Goal: Information Seeking & Learning: Learn about a topic

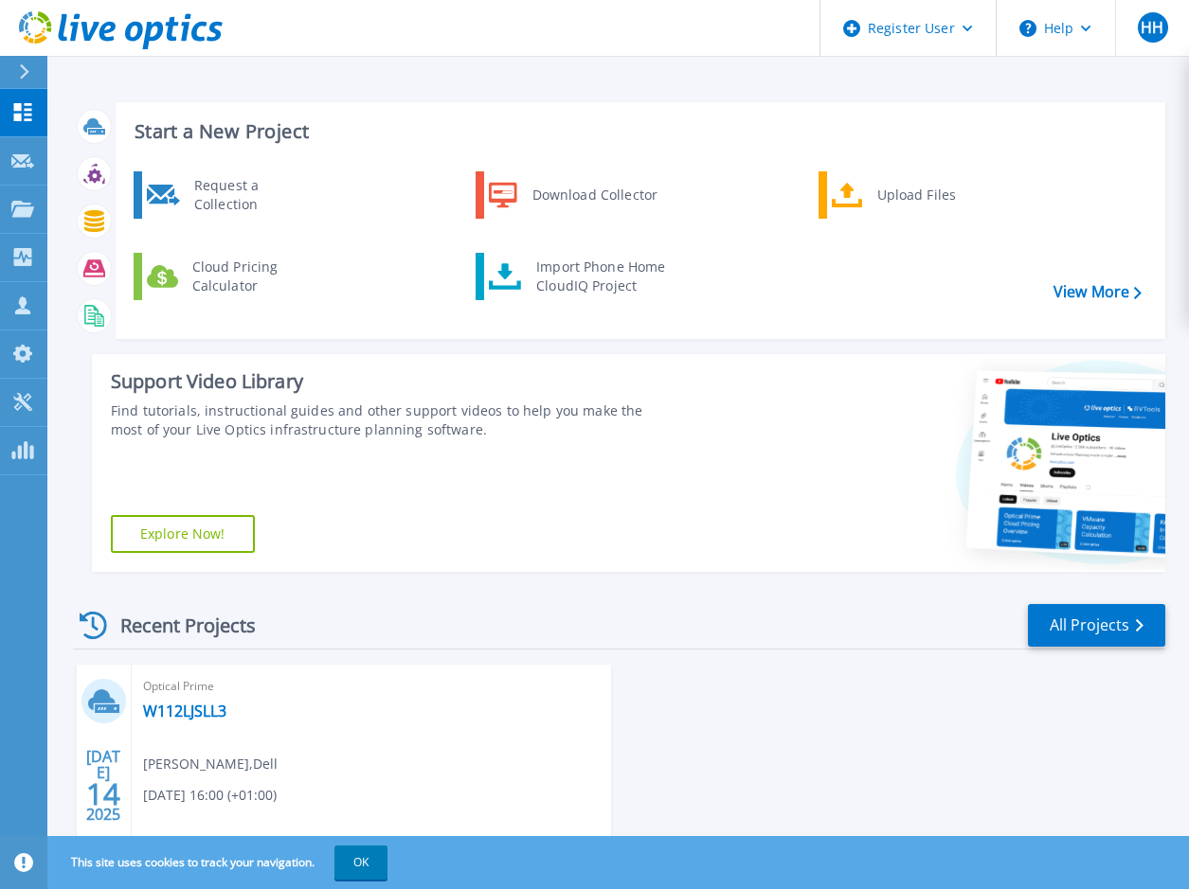
click at [170, 426] on div "Find tutorials, instructional guides and other support videos to help you make …" at bounding box center [390, 421] width 558 height 38
click at [58, 202] on p "Projects" at bounding box center [74, 210] width 50 height 49
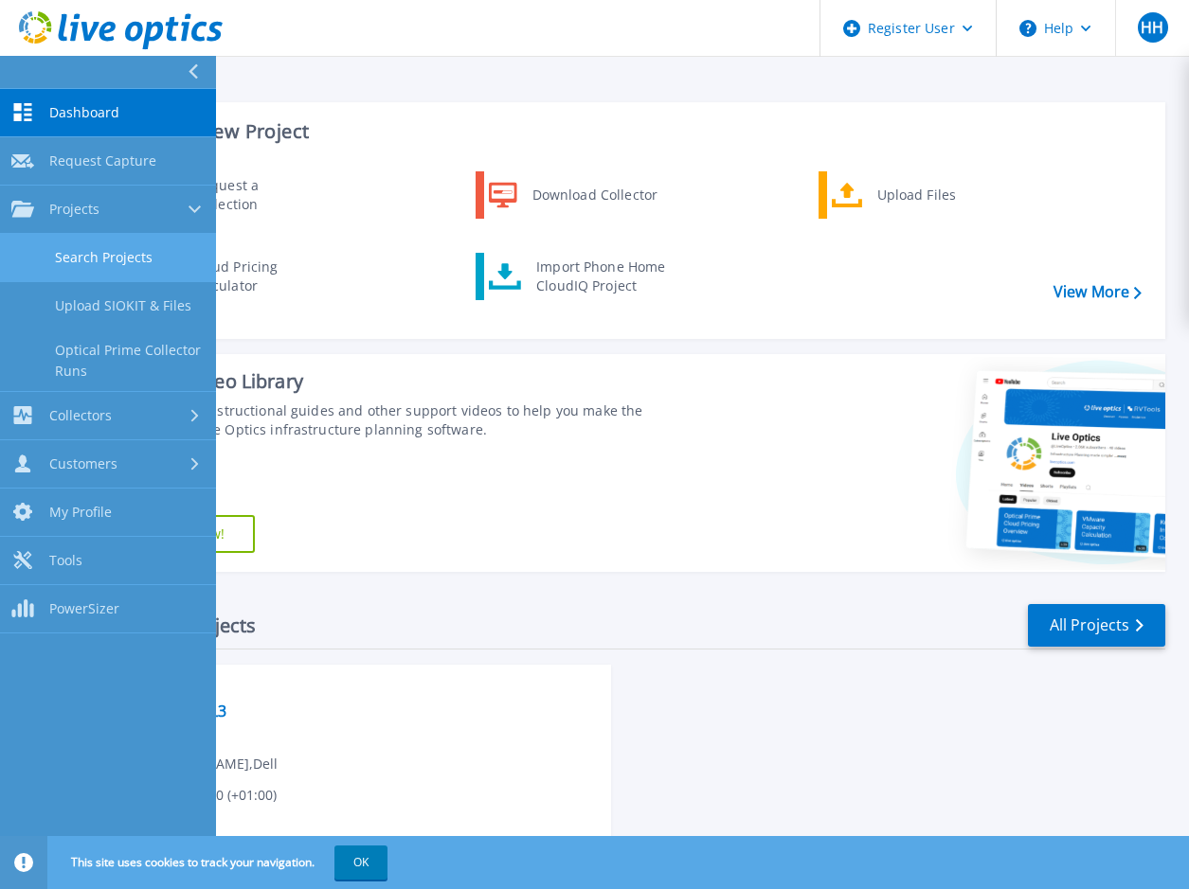
click at [96, 244] on link "Search Projects" at bounding box center [108, 258] width 216 height 48
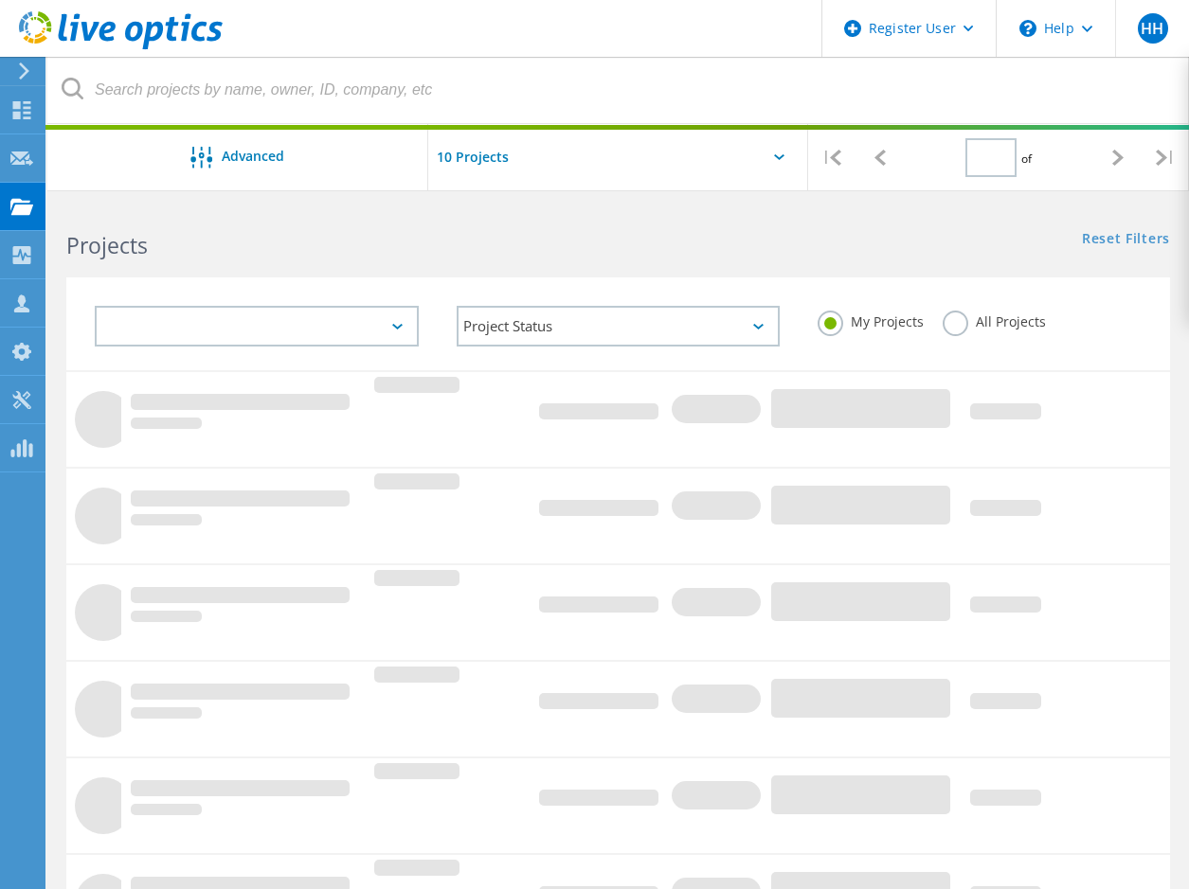
type input "1"
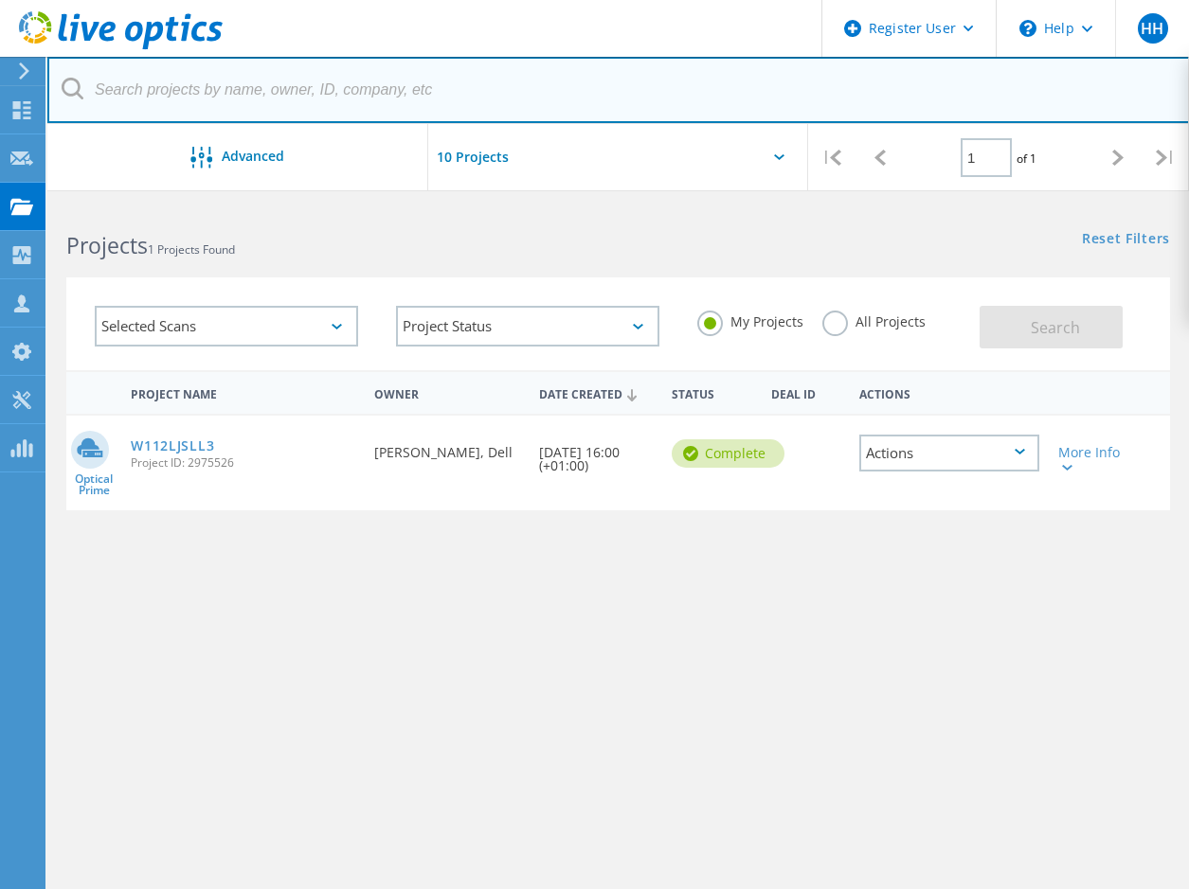
click at [150, 96] on input "text" at bounding box center [618, 90] width 1142 height 66
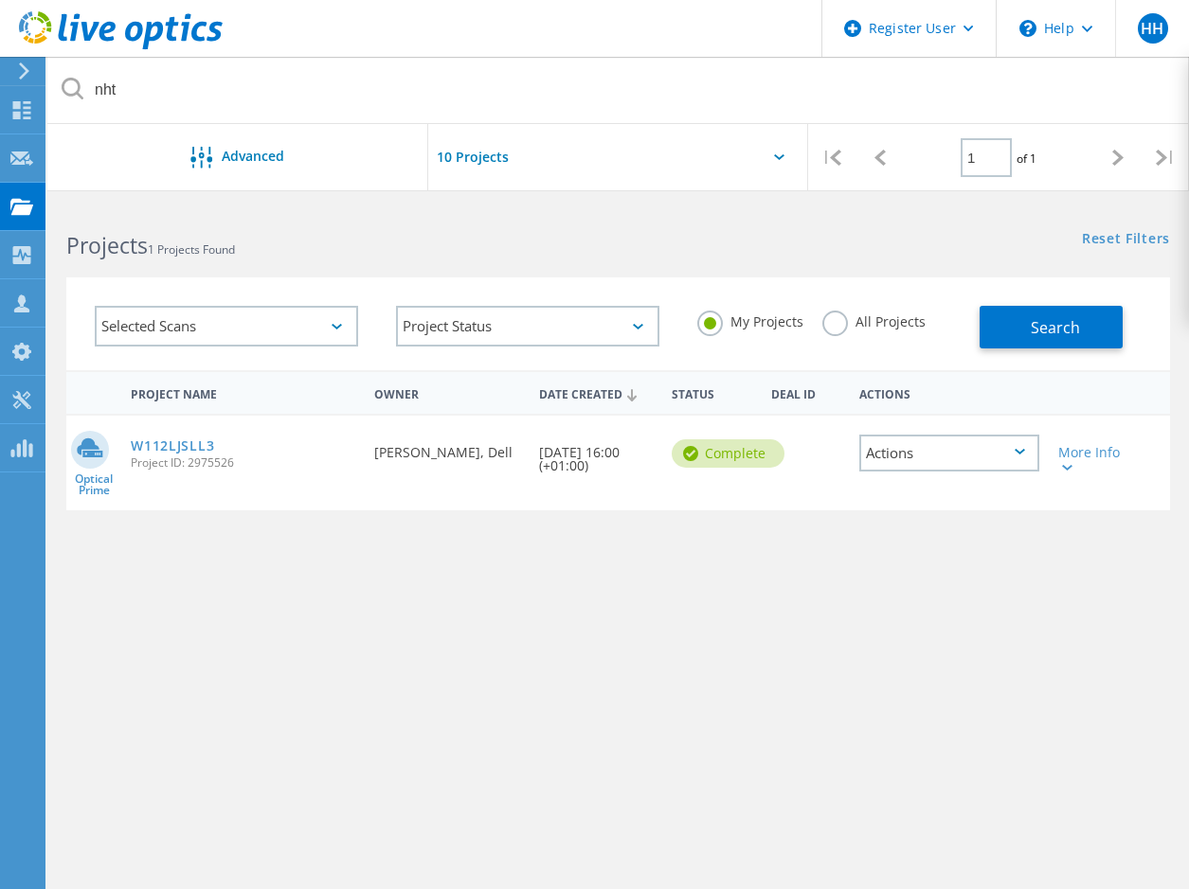
click at [1046, 351] on div "Selected Scans Project Status In Progress Complete Published Anonymous Archived…" at bounding box center [617, 324] width 1103 height 93
click at [1026, 318] on button "Search" at bounding box center [1050, 327] width 143 height 43
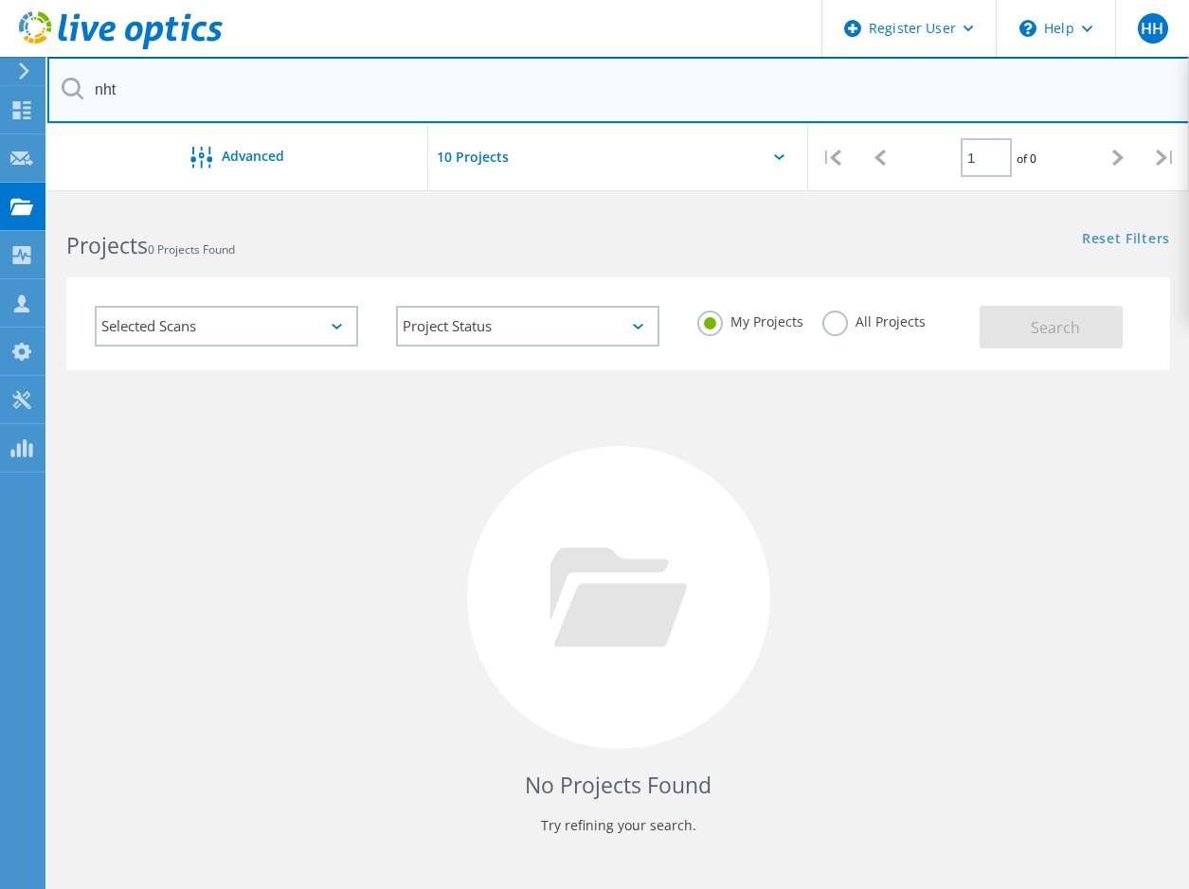
click at [744, 110] on input "nht" at bounding box center [618, 90] width 1142 height 66
type input "nht"
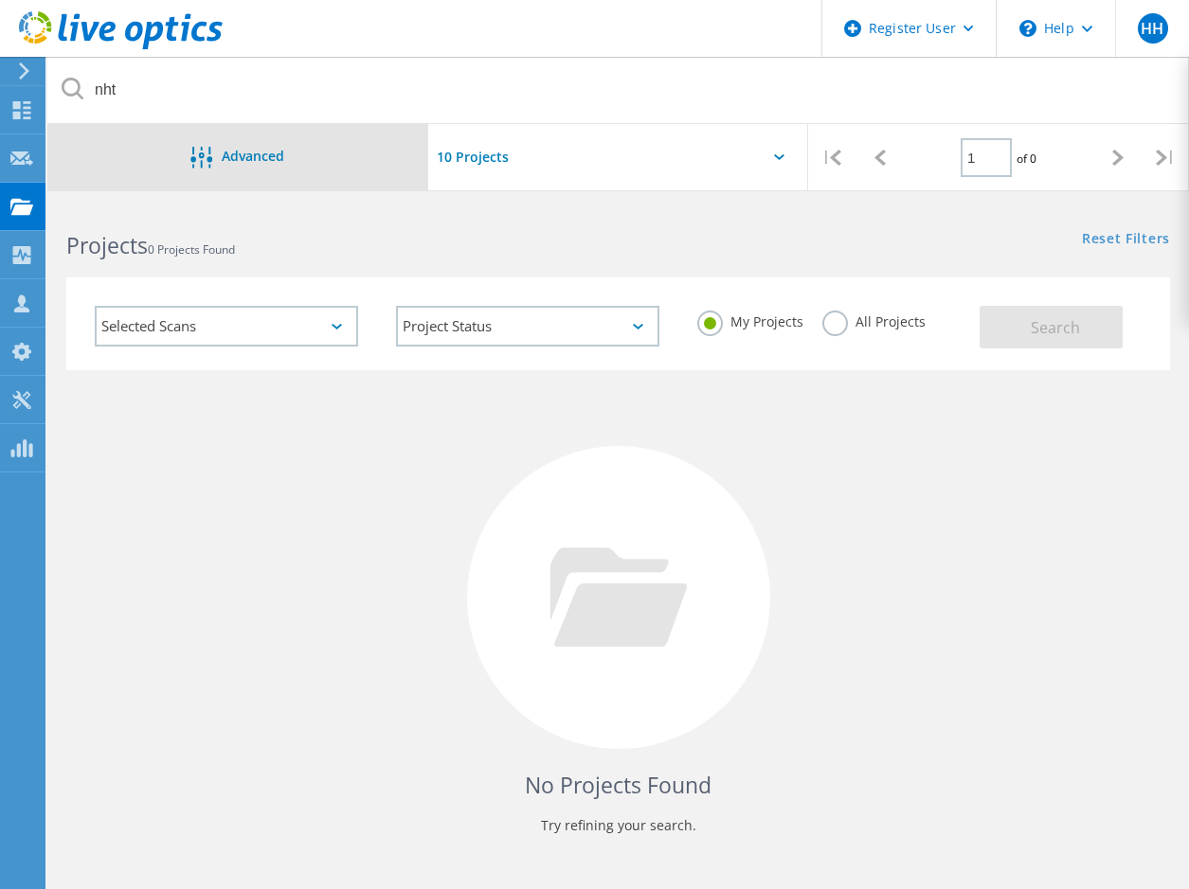
click at [73, 147] on div "Advanced" at bounding box center [237, 159] width 381 height 24
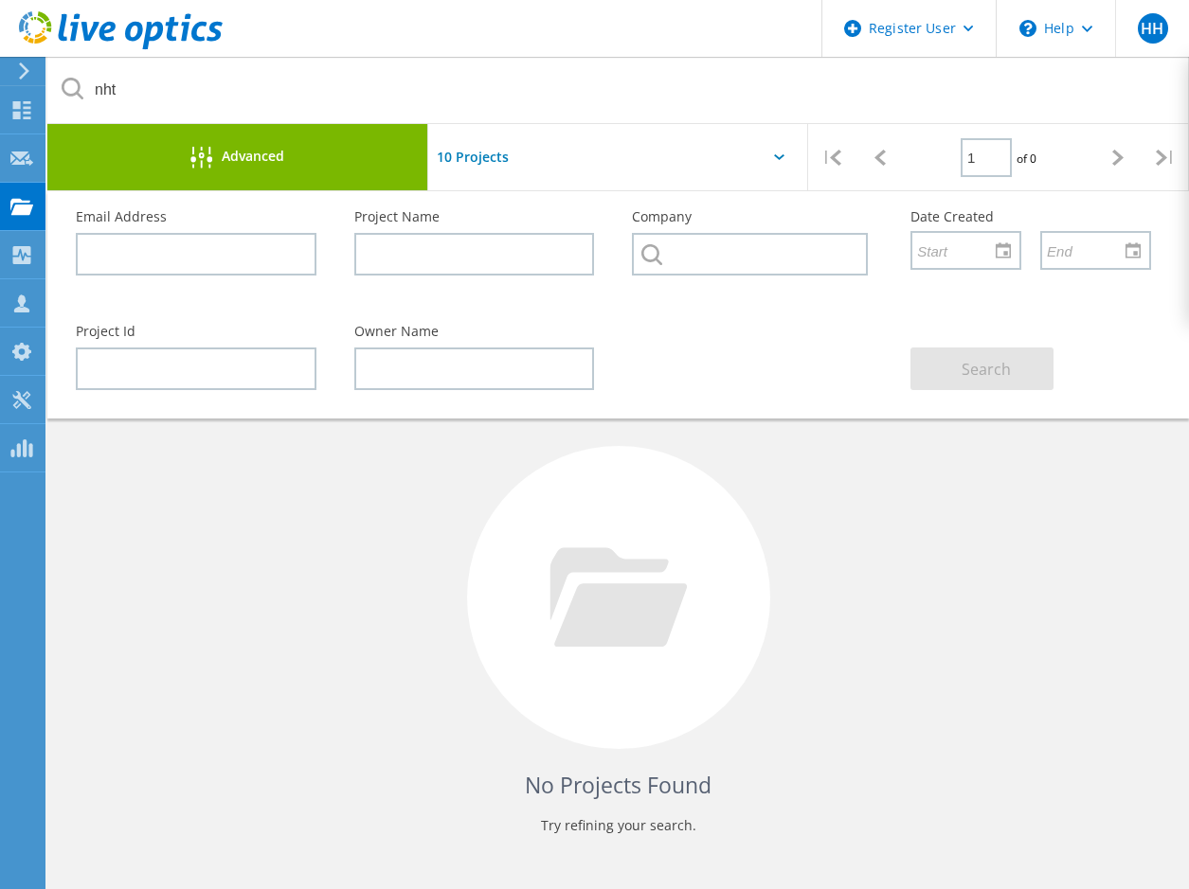
click at [500, 646] on div at bounding box center [618, 597] width 303 height 303
click at [290, 164] on div "Advanced" at bounding box center [237, 159] width 381 height 24
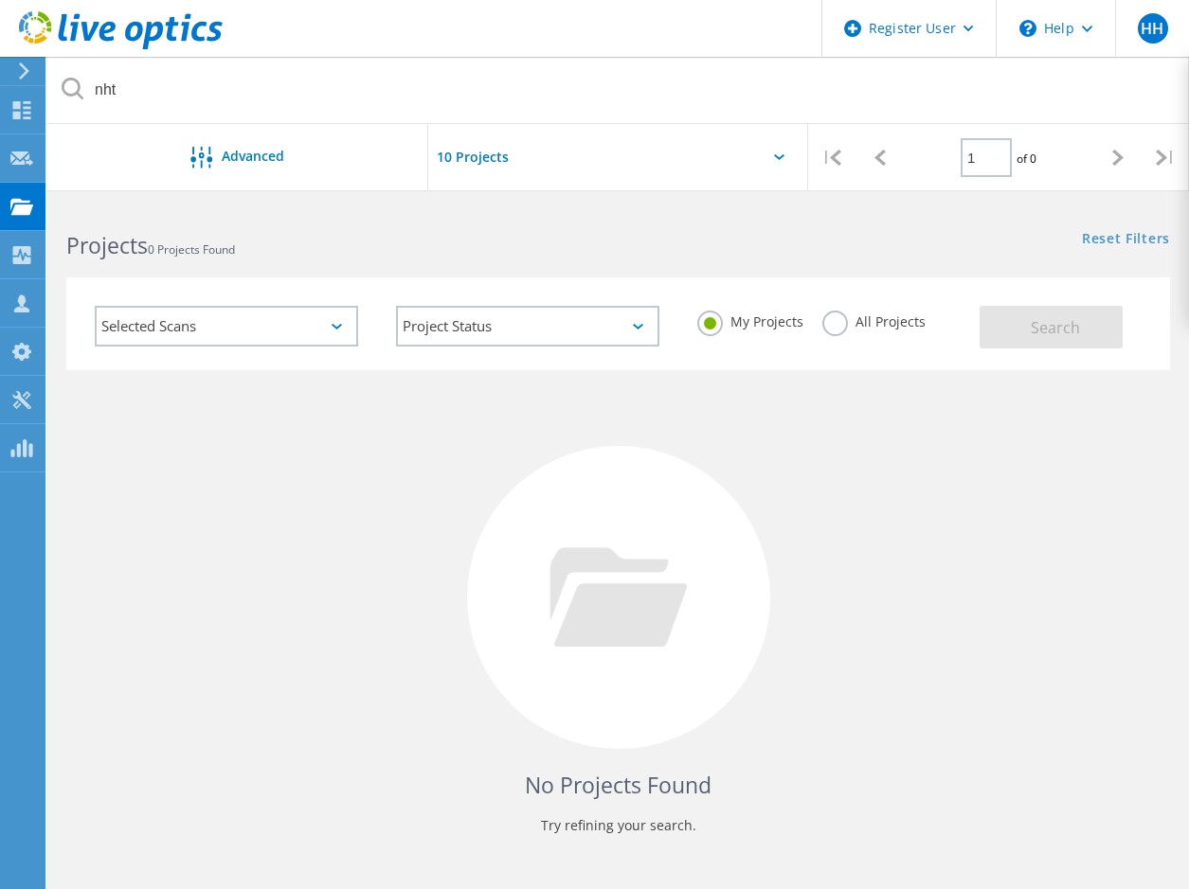
click at [844, 329] on label "All Projects" at bounding box center [873, 320] width 103 height 18
click at [0, 0] on input "All Projects" at bounding box center [0, 0] width 0 height 0
click at [1020, 341] on button "Search" at bounding box center [1050, 327] width 143 height 43
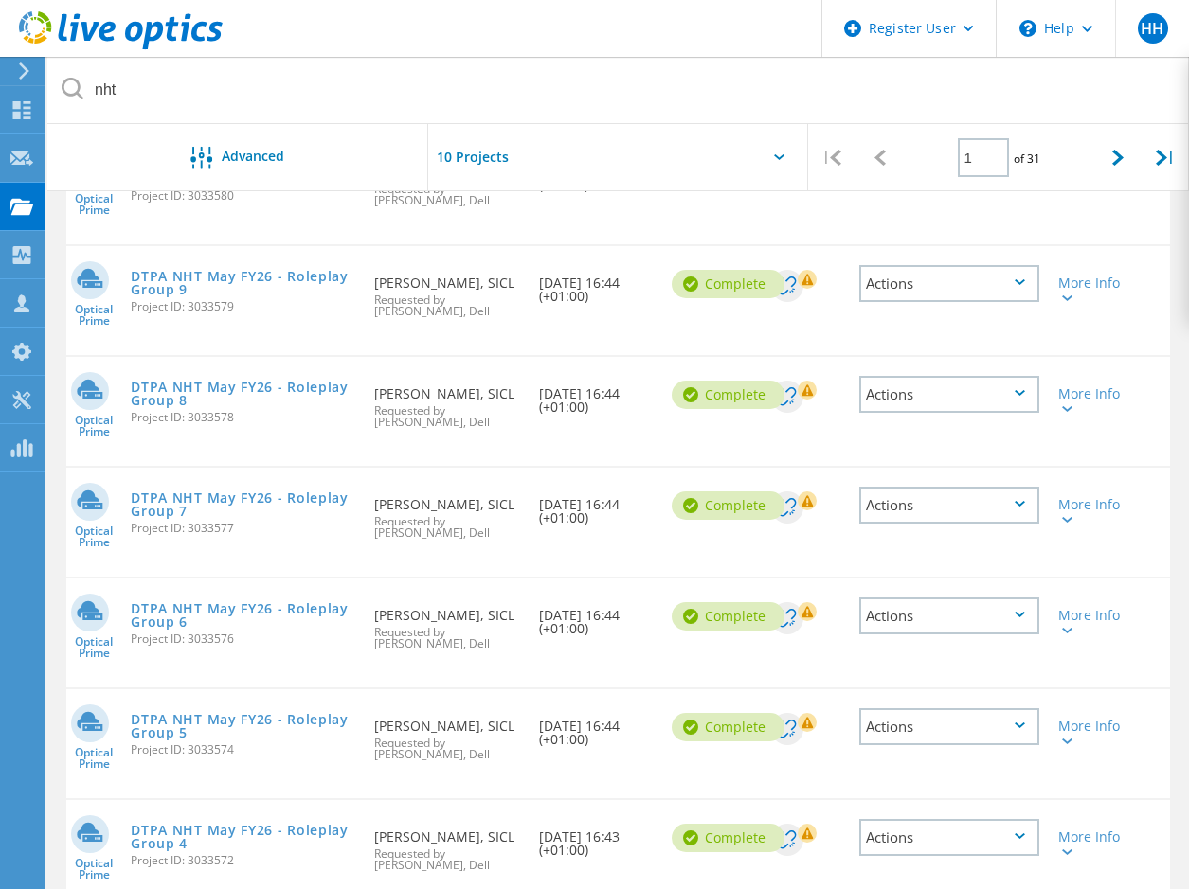
scroll to position [595, 0]
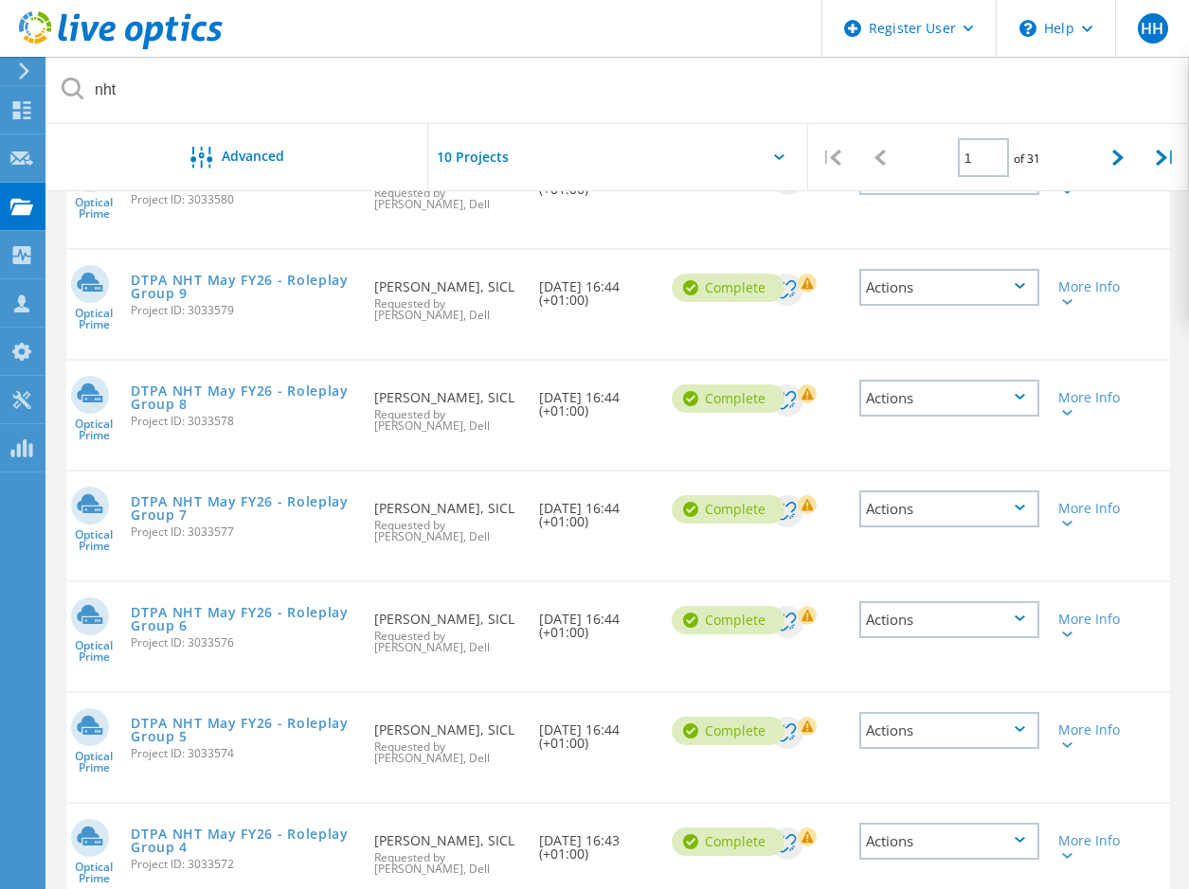
click at [189, 490] on div "DTPA NHT May FY26 - Roleplay Group 7 Project ID: 3033577" at bounding box center [242, 514] width 242 height 85
click at [1082, 511] on div "More Info" at bounding box center [1092, 515] width 69 height 27
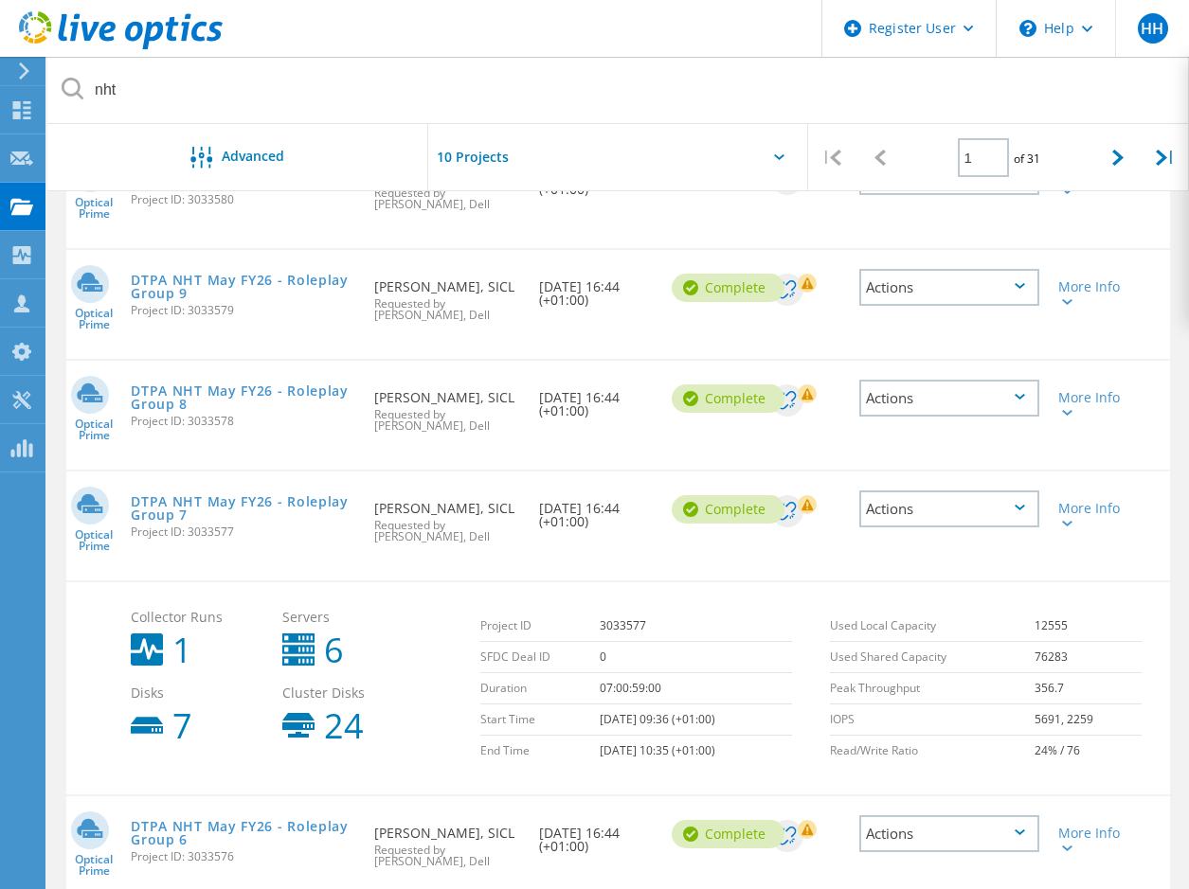
click at [1012, 514] on div "Actions" at bounding box center [949, 509] width 180 height 37
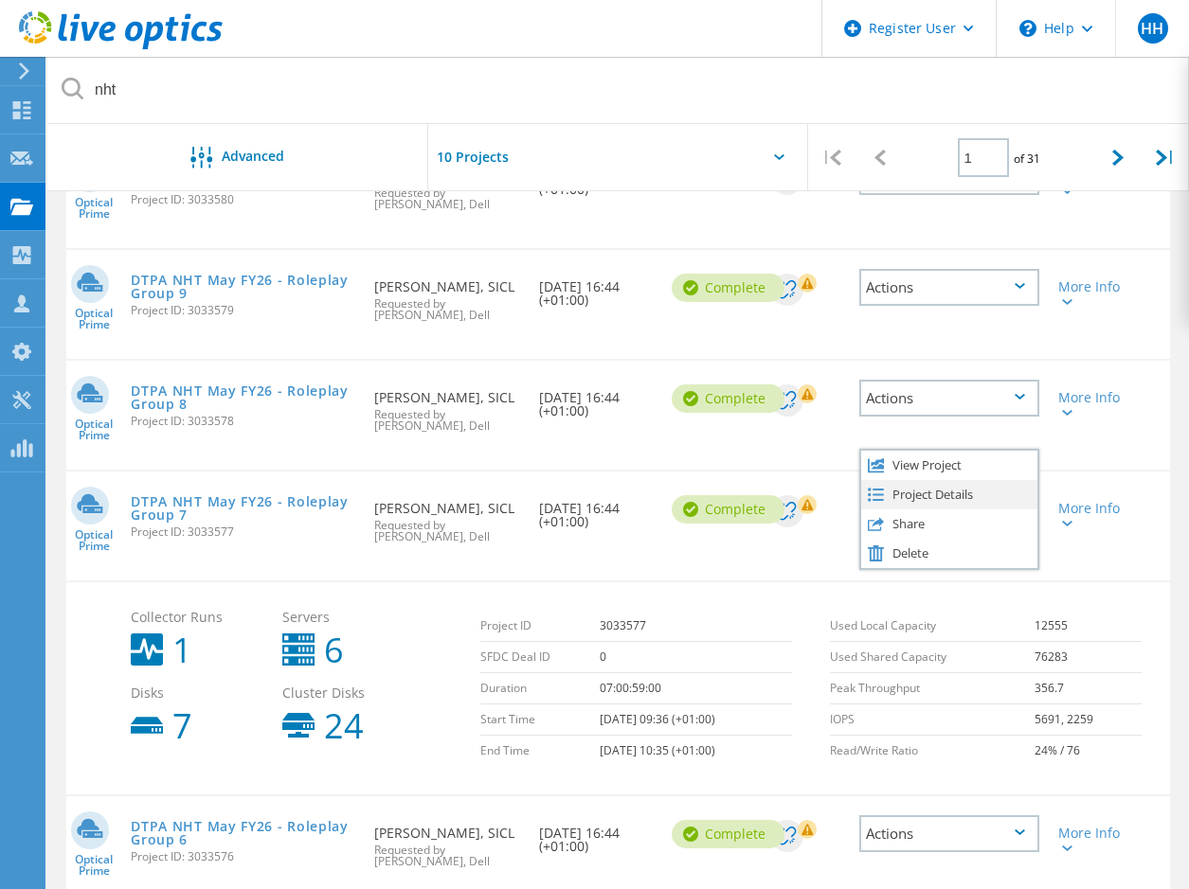
click at [919, 495] on div "Project Details" at bounding box center [949, 494] width 176 height 29
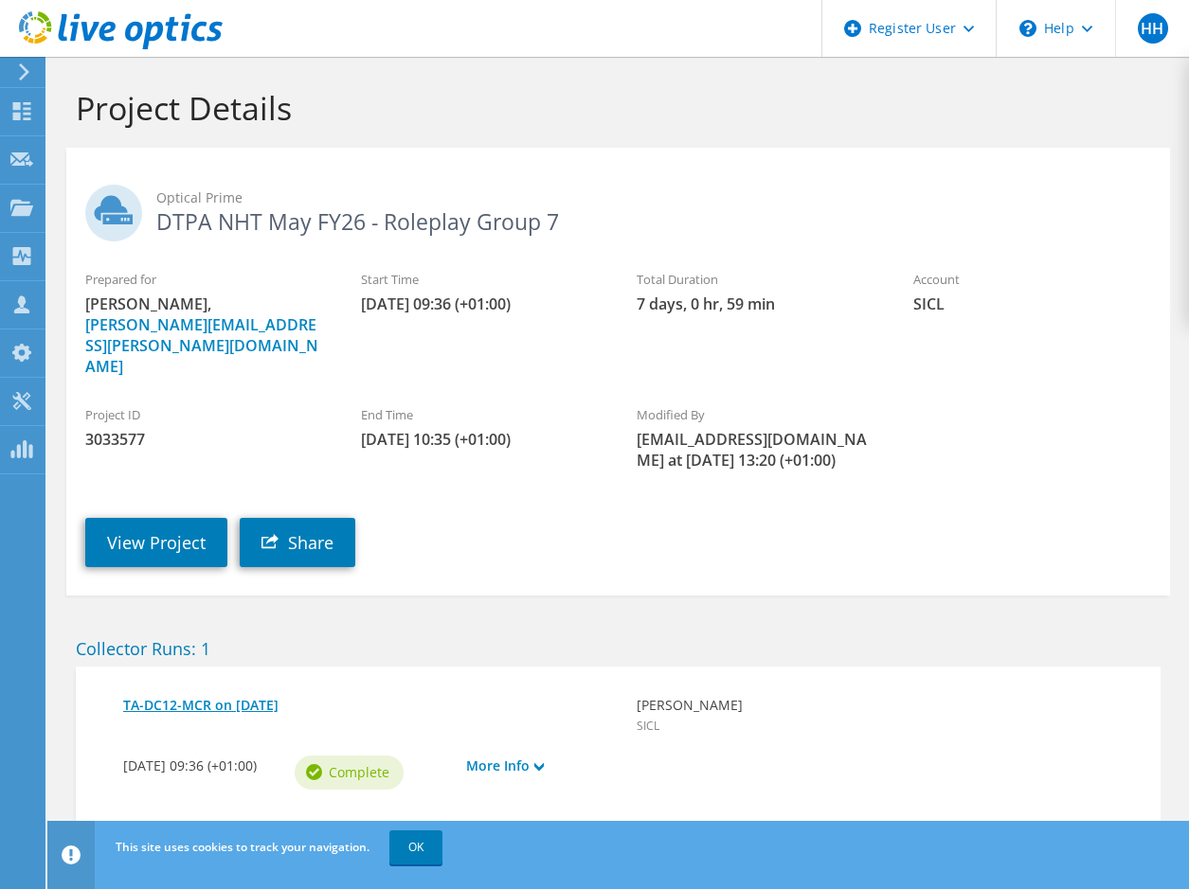
click at [221, 695] on link "TA-DC12-MCR on 4/6/2021" at bounding box center [370, 705] width 494 height 21
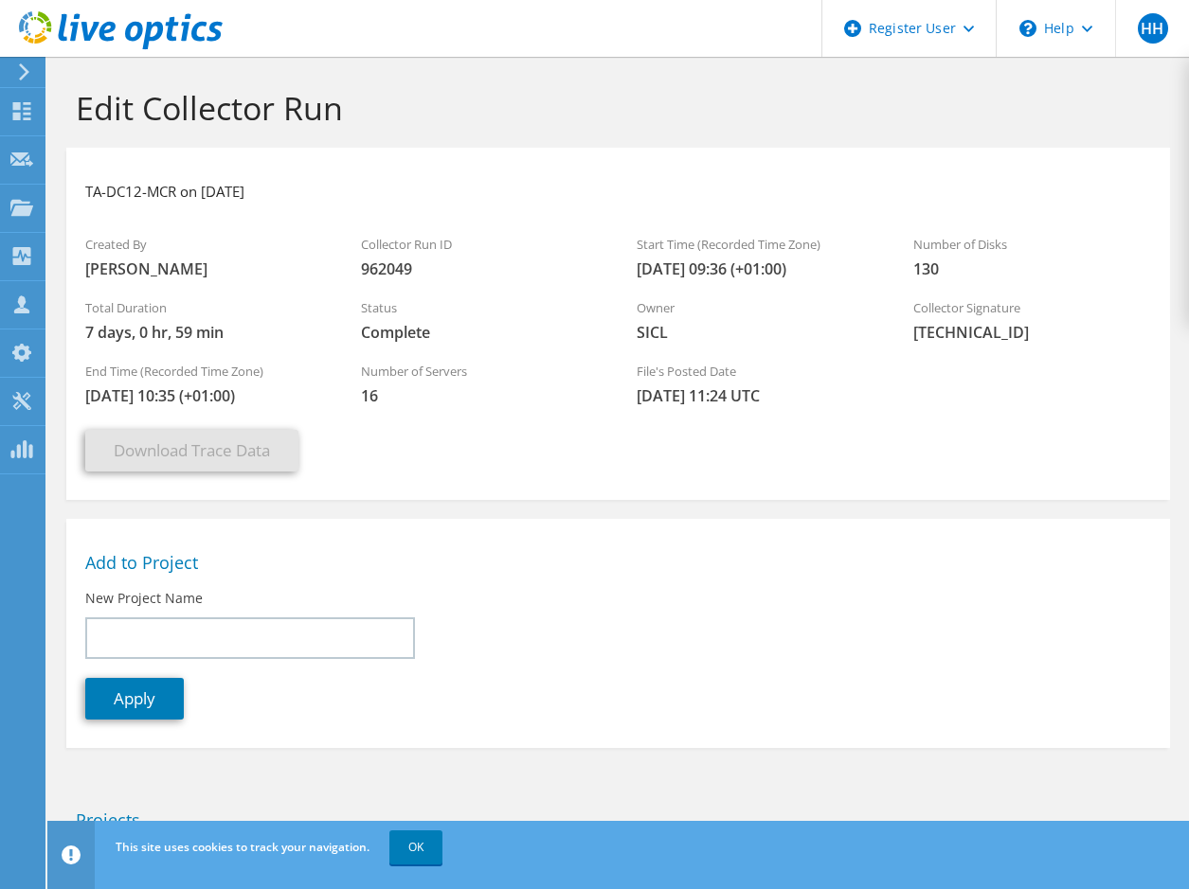
click at [222, 813] on h2 "Projects" at bounding box center [618, 820] width 1085 height 21
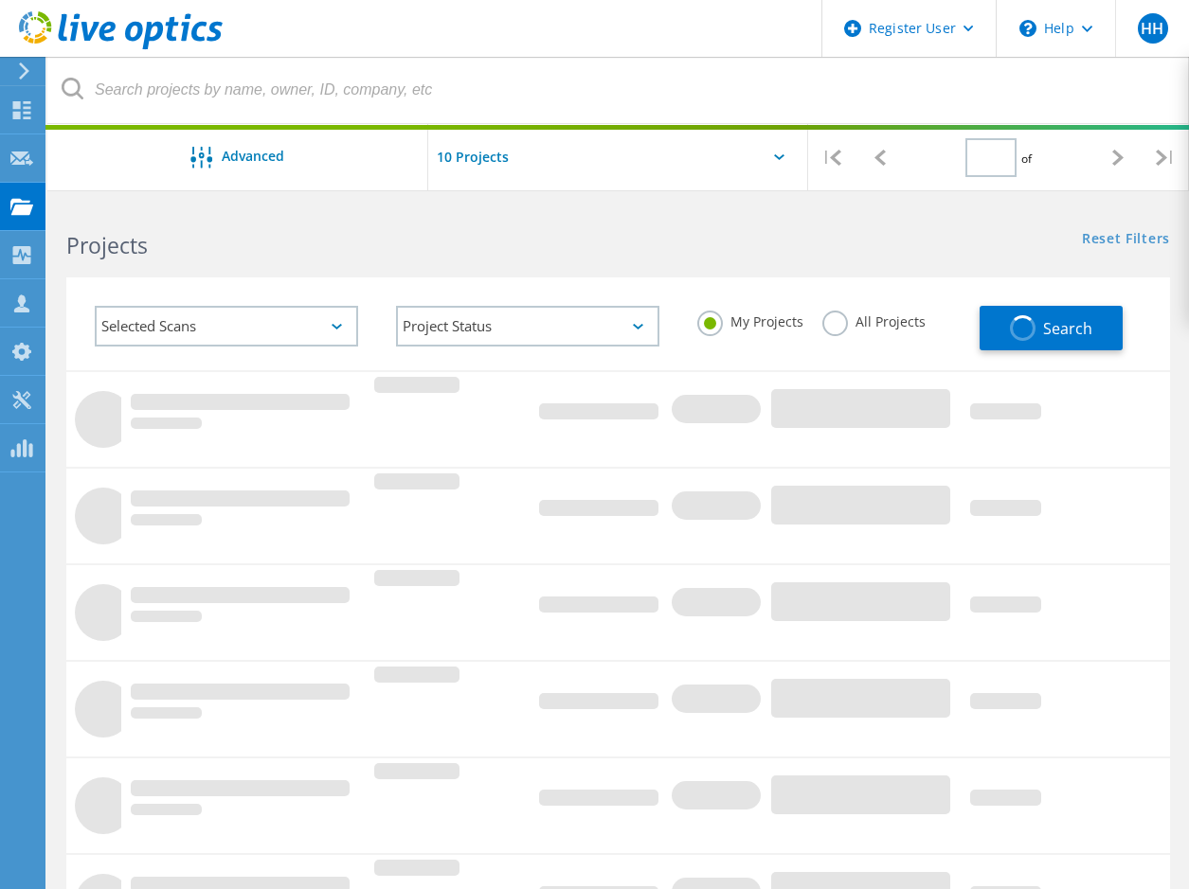
type input "1"
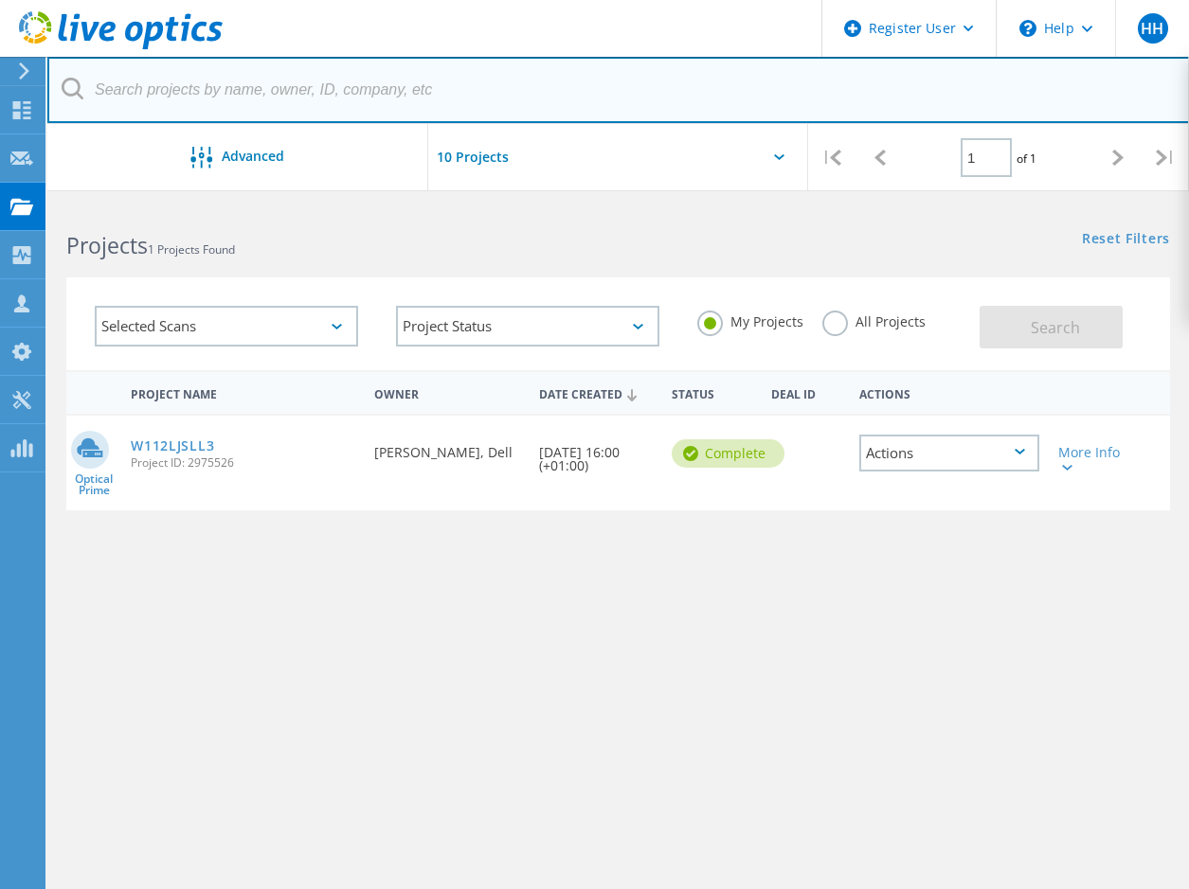
click at [279, 111] on input "text" at bounding box center [618, 90] width 1142 height 66
type input "nht"
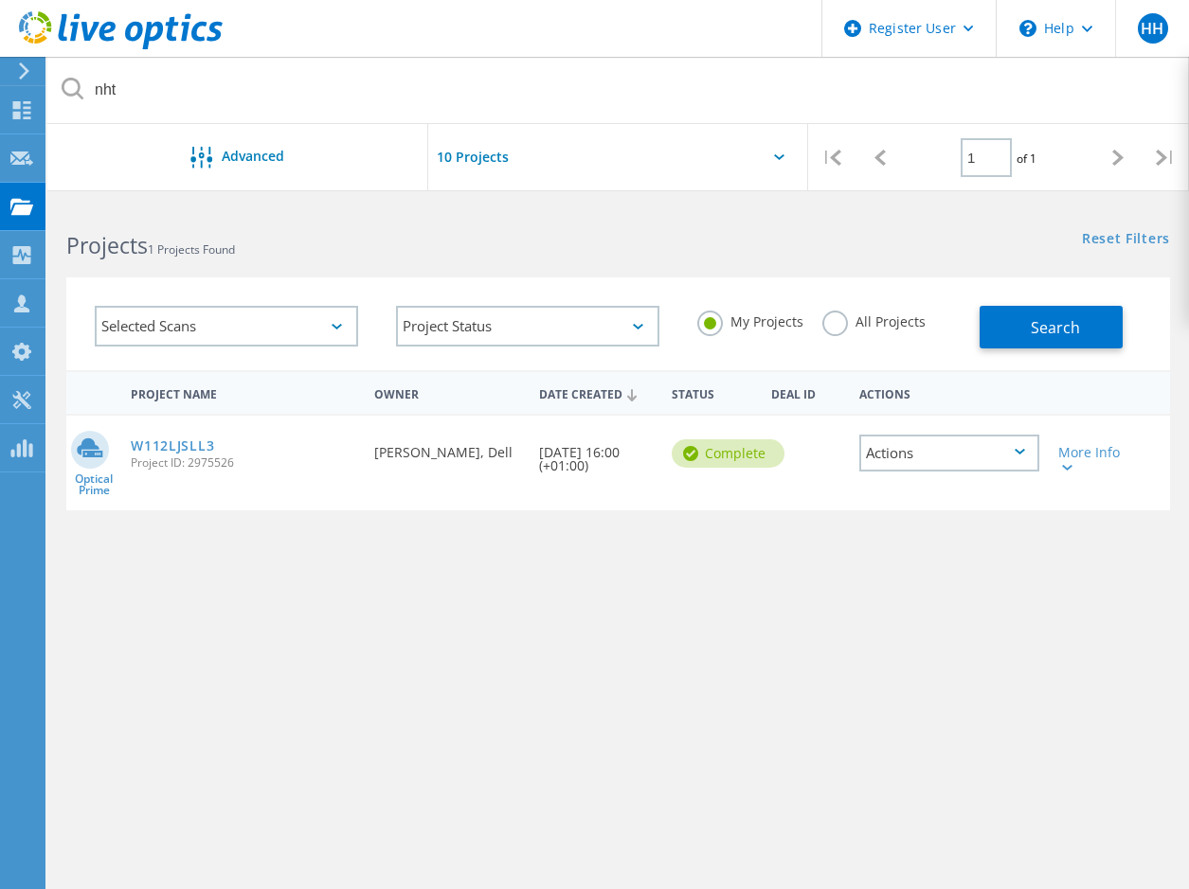
click at [843, 327] on label "All Projects" at bounding box center [873, 320] width 103 height 18
click at [0, 0] on input "All Projects" at bounding box center [0, 0] width 0 height 0
click at [1020, 333] on button "Search" at bounding box center [1050, 327] width 143 height 43
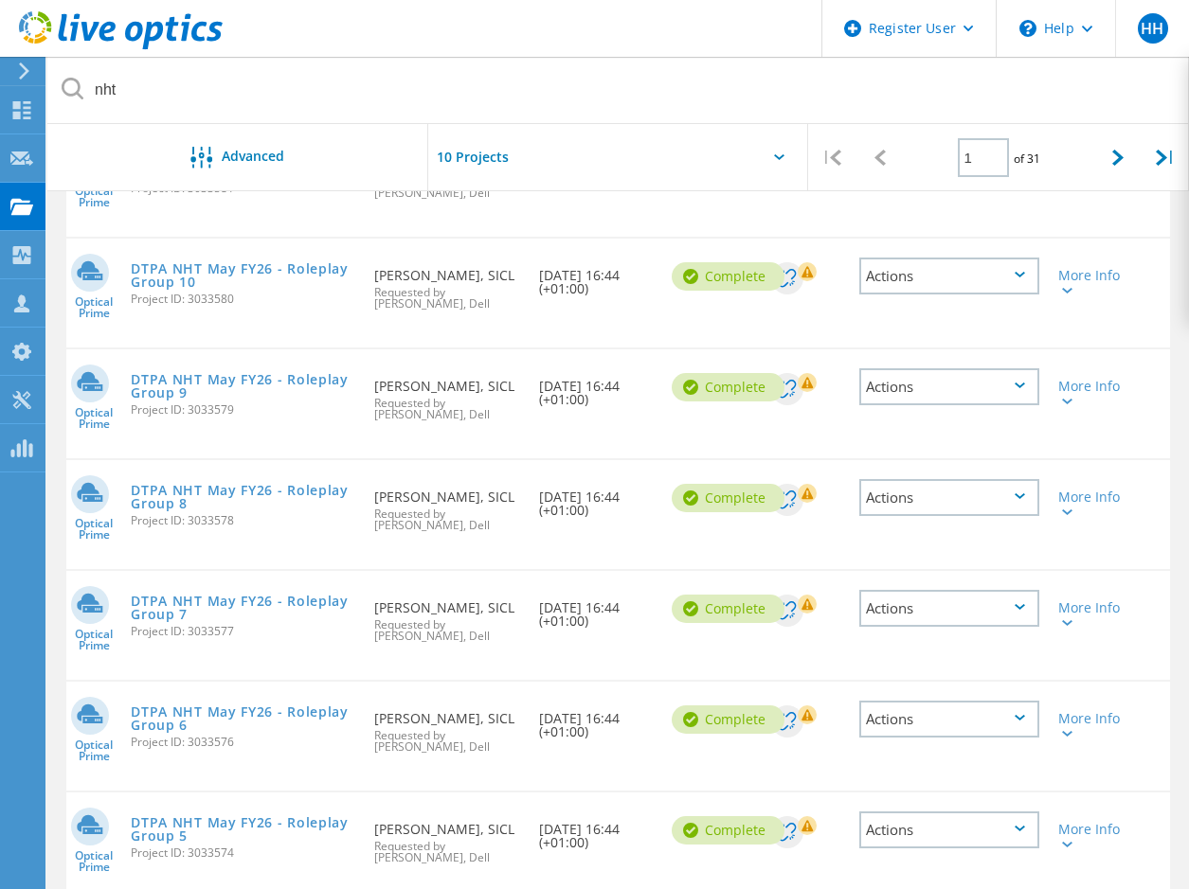
scroll to position [503, 0]
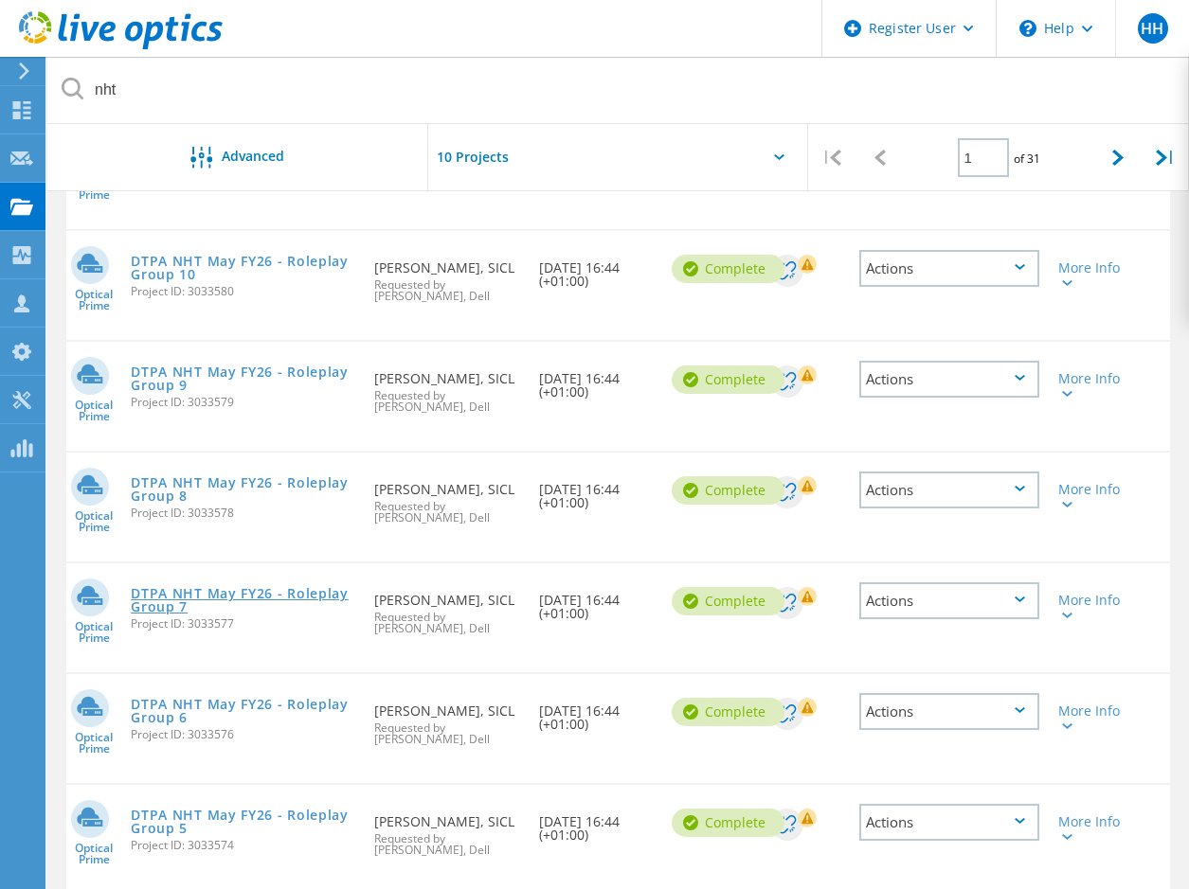
click at [265, 601] on link "DTPA NHT May FY26 - Roleplay Group 7" at bounding box center [243, 600] width 224 height 27
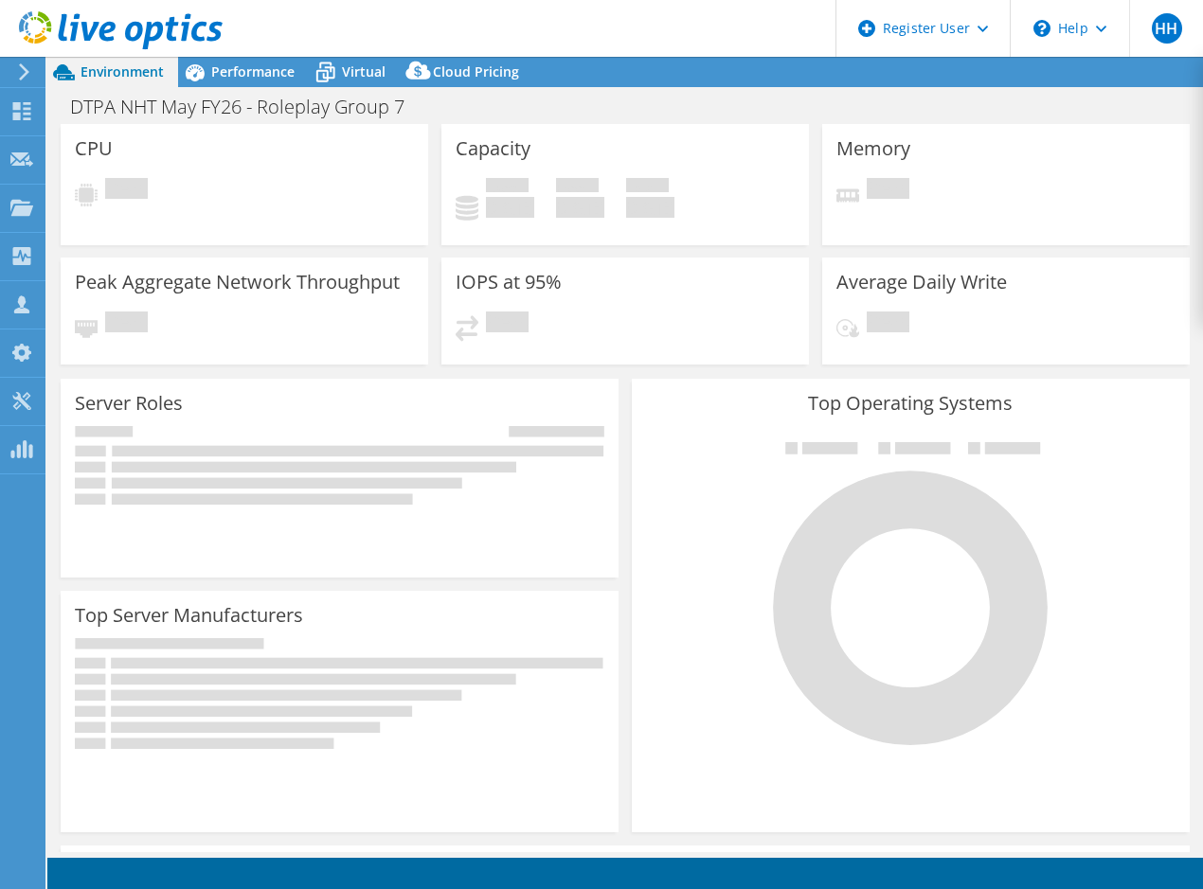
select select "USD"
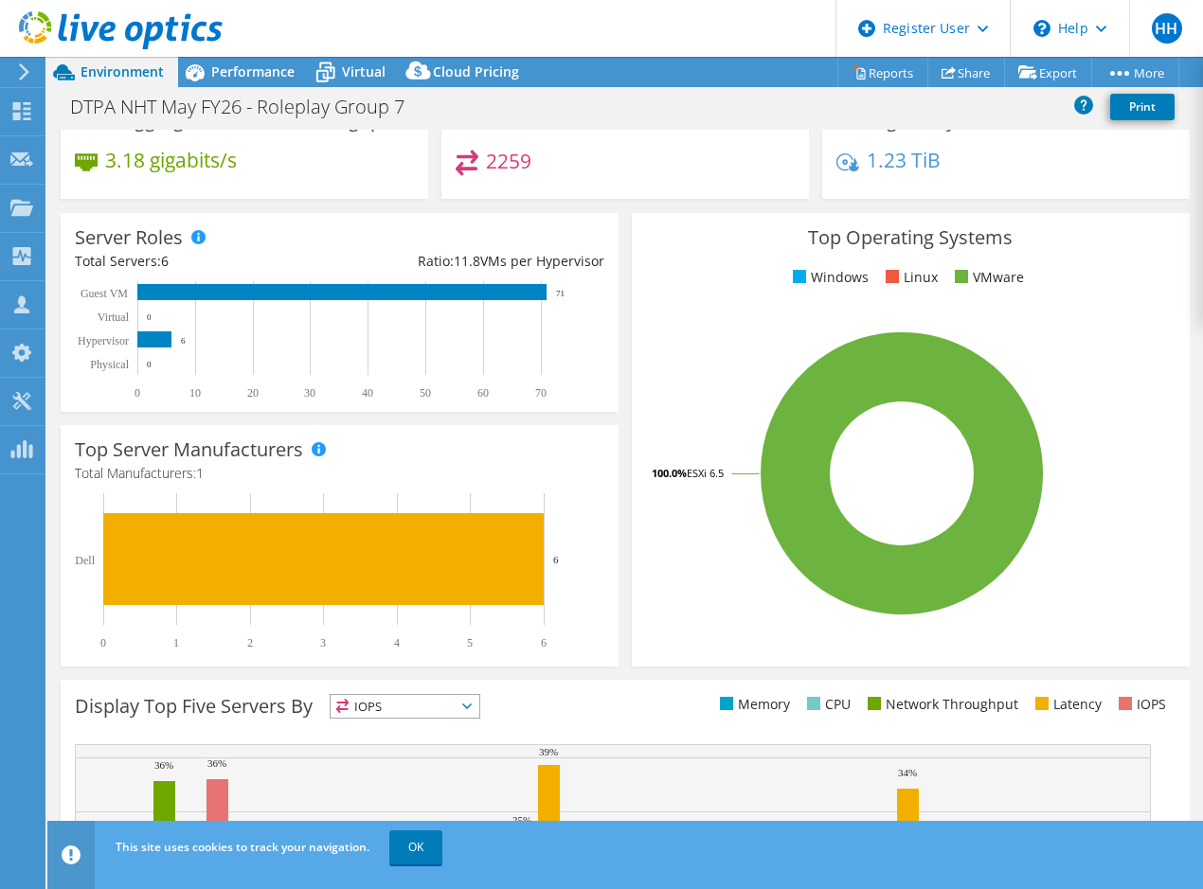
scroll to position [221, 0]
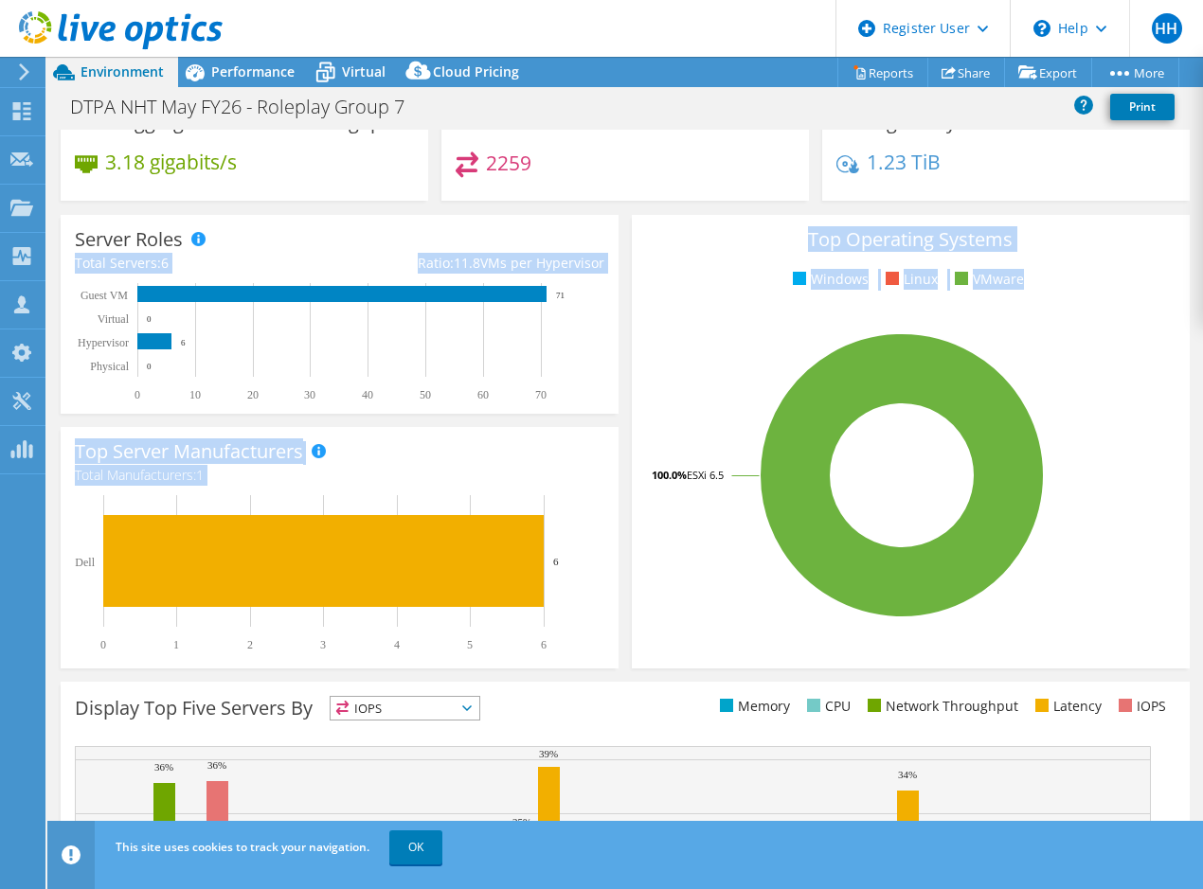
drag, startPoint x: 614, startPoint y: 219, endPoint x: 1061, endPoint y: 649, distance: 620.3
click at [1061, 649] on section "CPU Peak CPU 47 GHz Net CPU 436.80 GHz Cores 168 CPU Sockets 12 Capacity Used 8…" at bounding box center [625, 487] width 1156 height 1156
click at [1061, 649] on div "Top Operating Systems Windows Linux VMware 100.0% ESXi 6.5" at bounding box center [911, 442] width 558 height 454
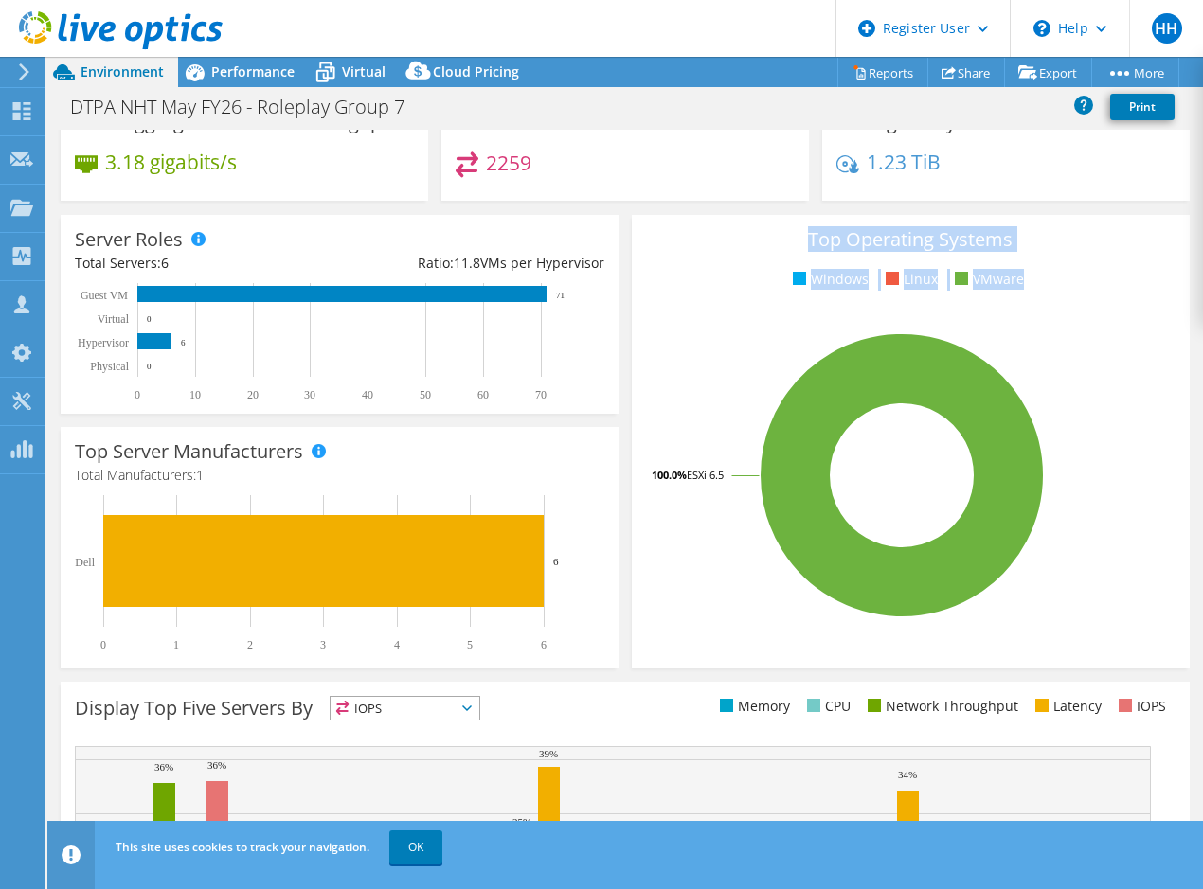
drag, startPoint x: 1085, startPoint y: 659, endPoint x: 706, endPoint y: 249, distance: 559.0
click at [706, 249] on div "Top Operating Systems Windows Linux VMware 100.0% ESXi 6.5" at bounding box center [911, 442] width 558 height 454
drag, startPoint x: 706, startPoint y: 249, endPoint x: 630, endPoint y: 231, distance: 77.9
click at [632, 231] on div "Top Operating Systems Windows Linux VMware 100.0% ESXi 6.5" at bounding box center [911, 442] width 558 height 454
drag, startPoint x: 630, startPoint y: 231, endPoint x: 1007, endPoint y: 632, distance: 550.1
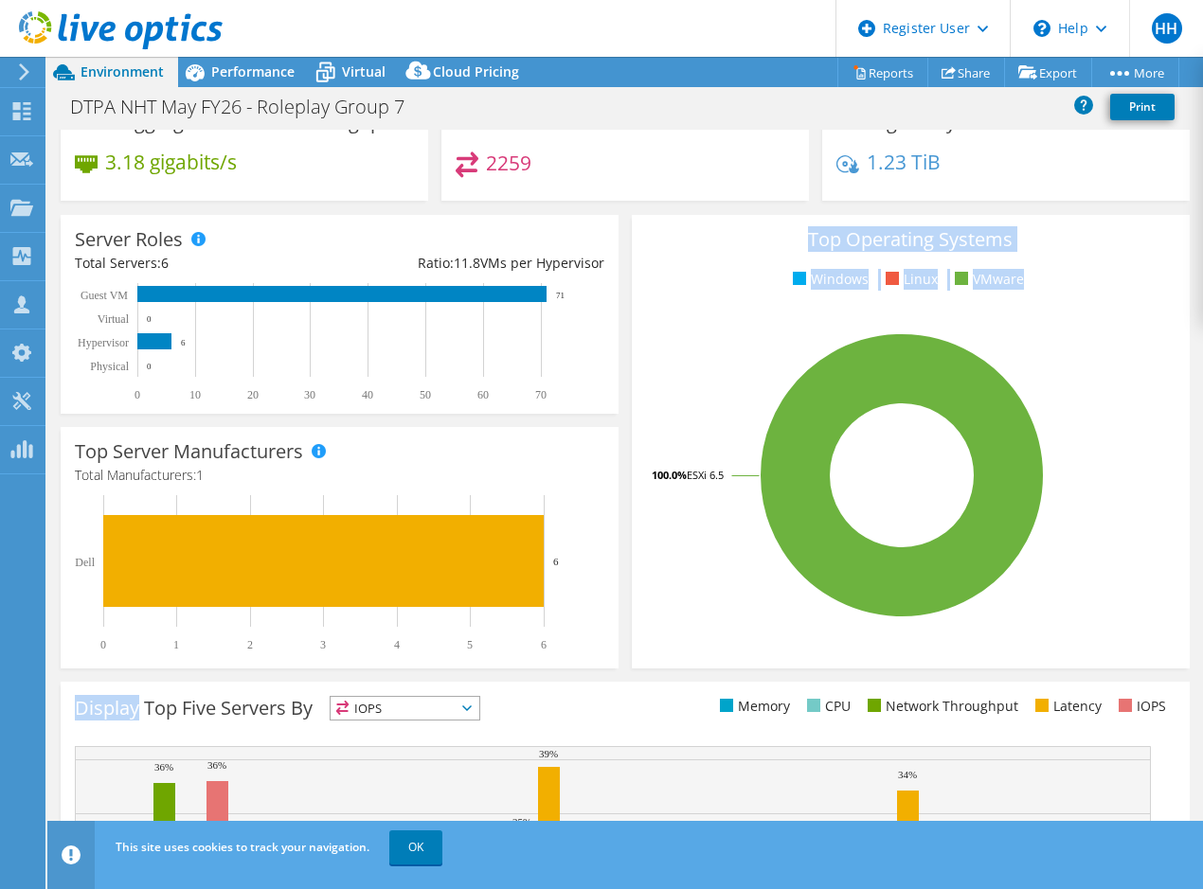
click at [1007, 632] on div "Top Operating Systems Windows Linux VMware 100.0% ESXi 6.5" at bounding box center [911, 442] width 558 height 454
click at [1007, 632] on rect at bounding box center [902, 476] width 512 height 332
click at [689, 257] on div "Top Operating Systems Windows Linux VMware 100.0% ESXi 6.5" at bounding box center [911, 442] width 558 height 454
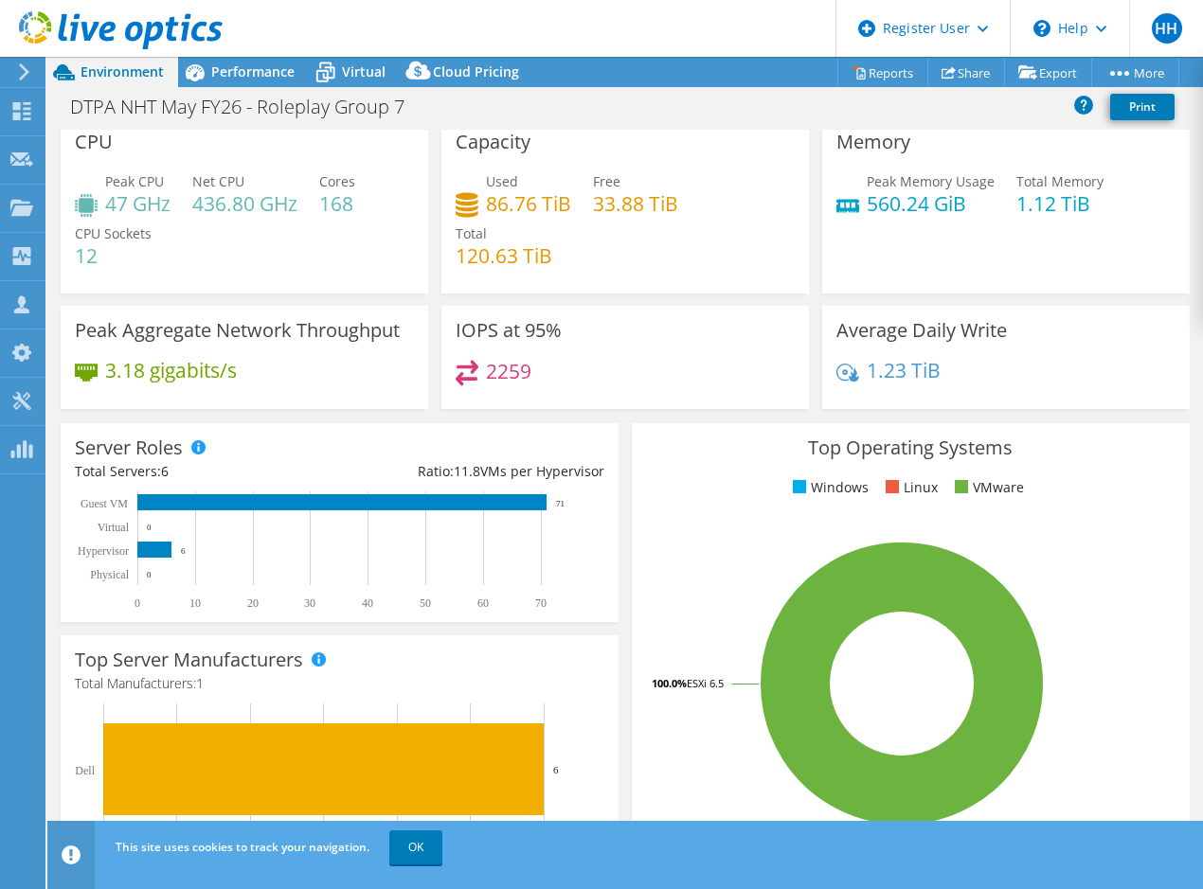
scroll to position [0, 0]
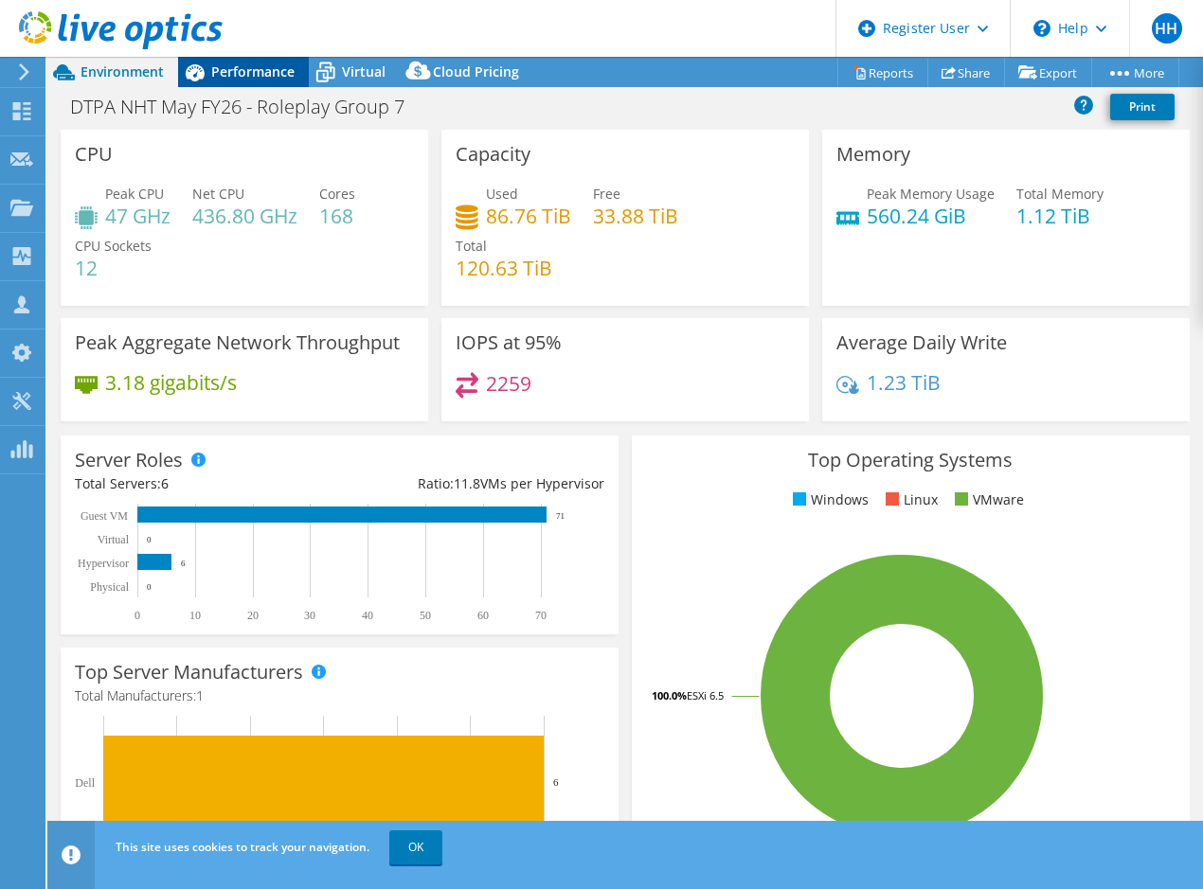
click at [265, 70] on span "Performance" at bounding box center [252, 72] width 83 height 18
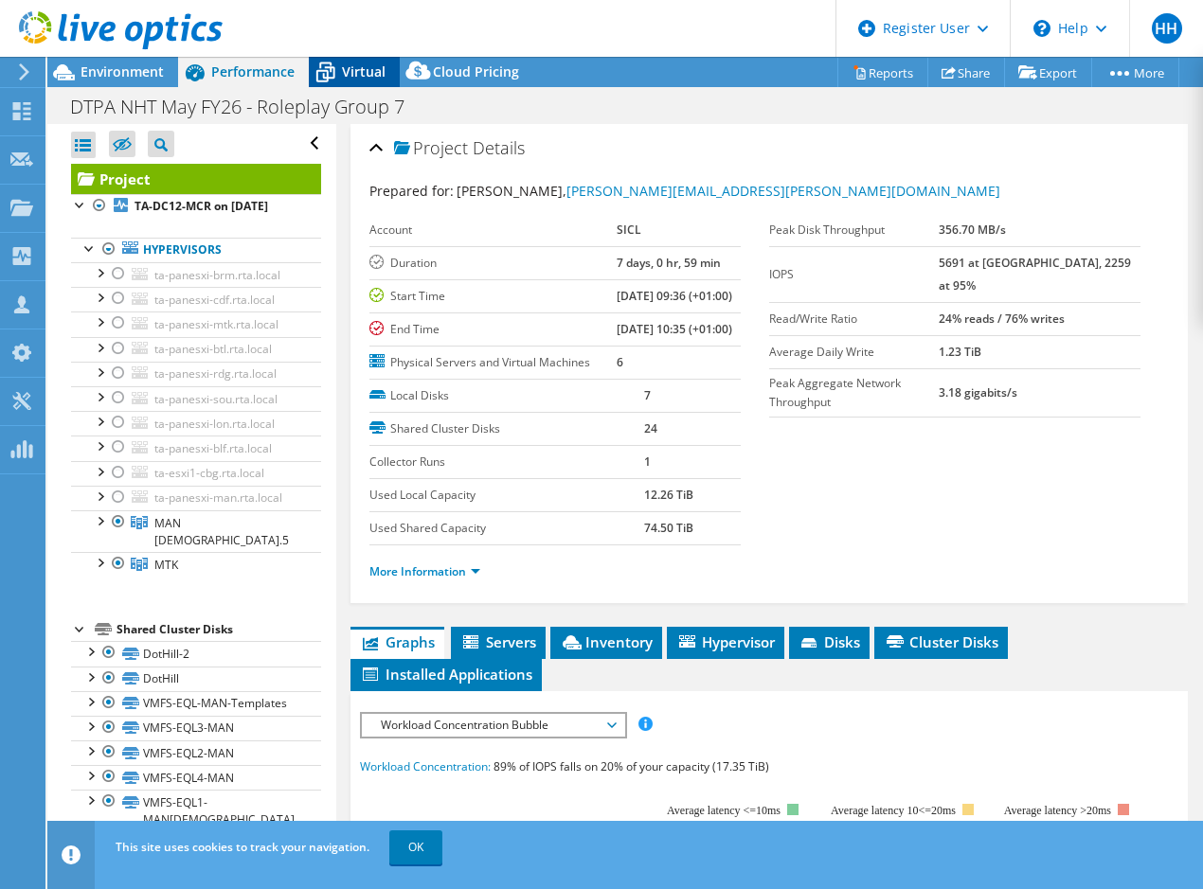
click at [372, 81] on div "Virtual" at bounding box center [354, 72] width 91 height 30
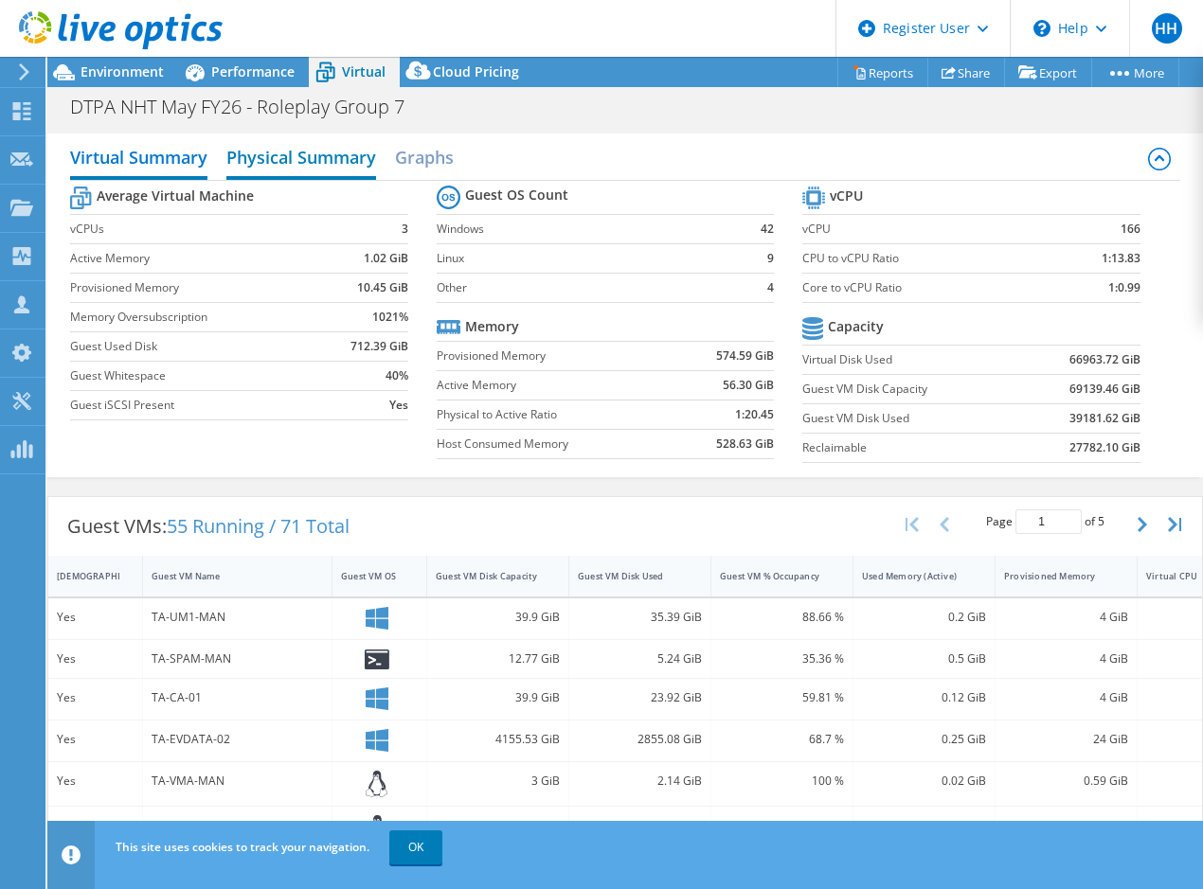
click at [333, 163] on h2 "Physical Summary" at bounding box center [301, 159] width 150 height 42
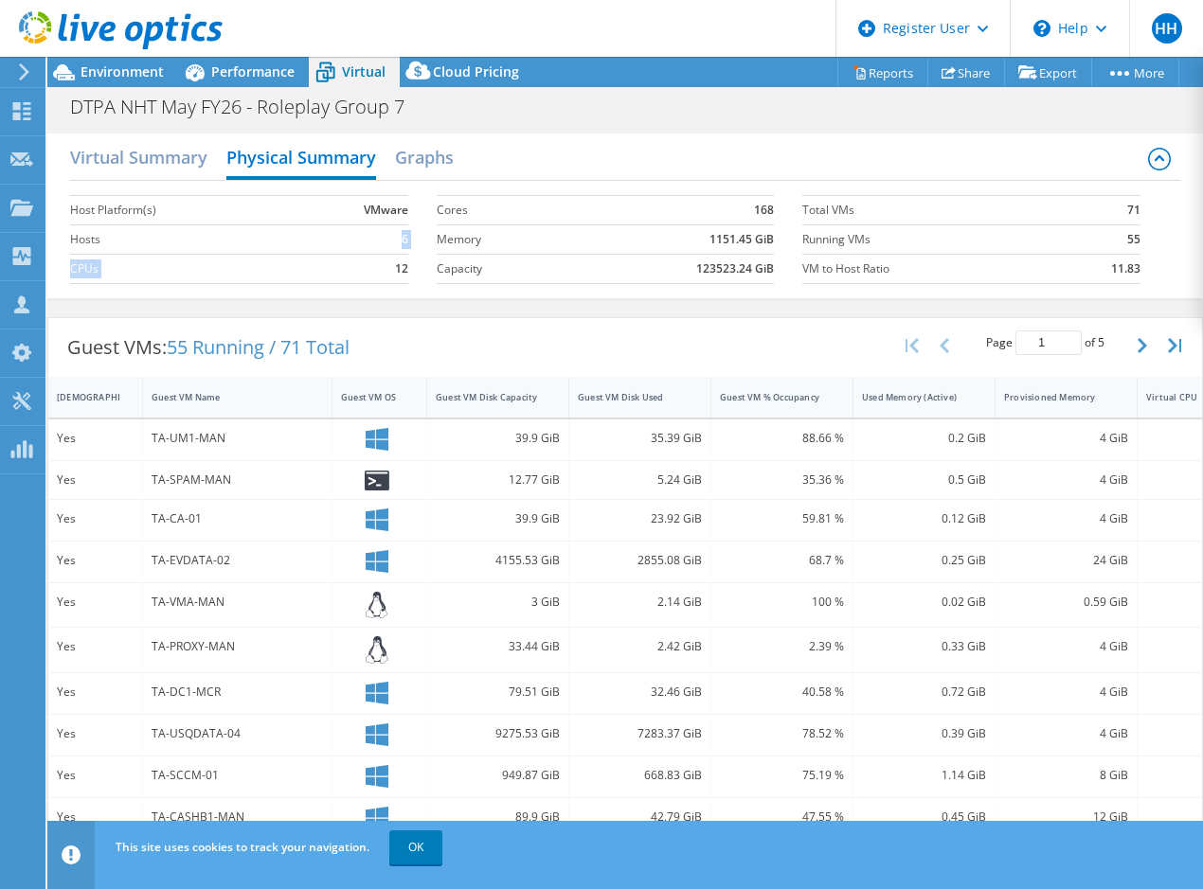
drag, startPoint x: 304, startPoint y: 234, endPoint x: 390, endPoint y: 269, distance: 93.0
click at [390, 269] on tbody "Host Platform(s) VMware Hosts 6 CPUs 12" at bounding box center [239, 235] width 338 height 99
click at [395, 269] on b "12" at bounding box center [401, 269] width 13 height 19
drag, startPoint x: 390, startPoint y: 269, endPoint x: 432, endPoint y: 283, distance: 44.0
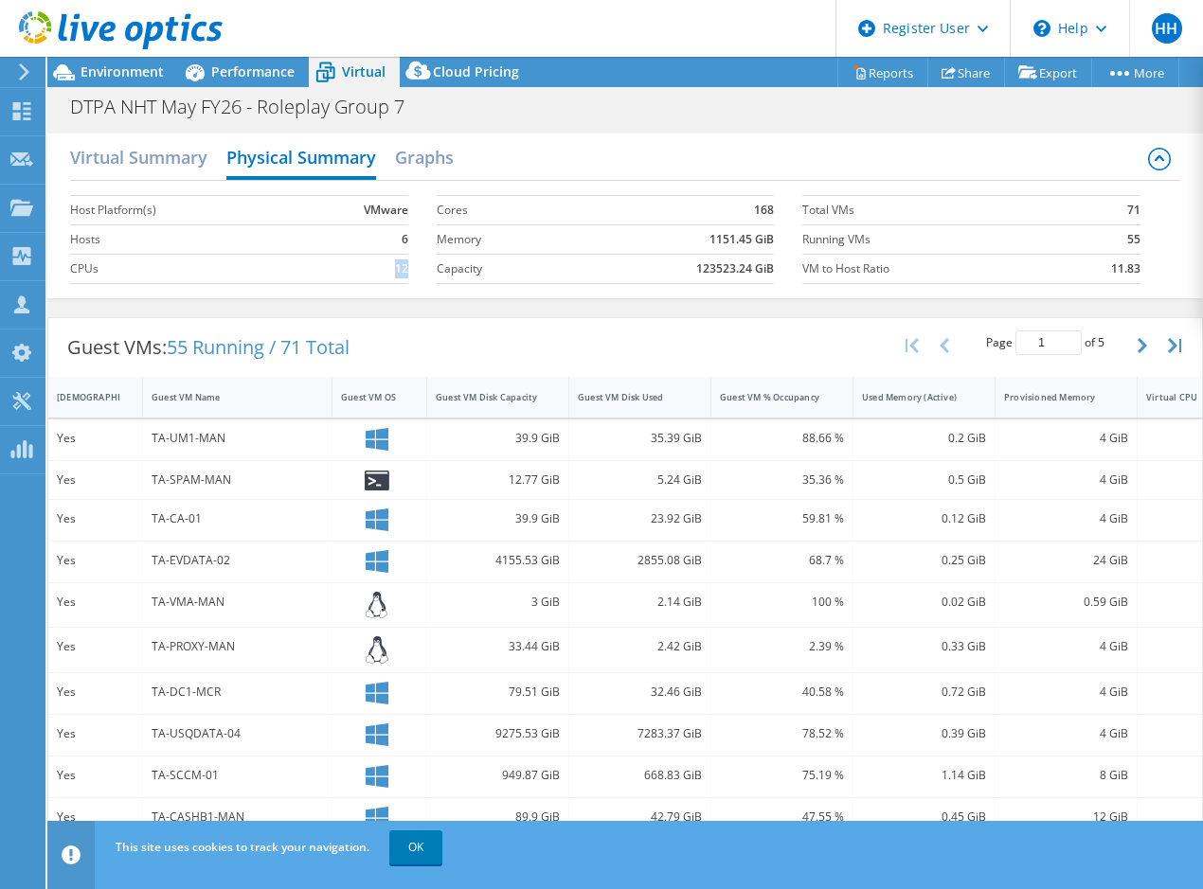
click at [432, 283] on div "Host Platform(s) VMware Hosts 6 CPUs 12 Cores 168 Memory 1151.45 GiB Capacity 1…" at bounding box center [624, 237] width 1109 height 113
click at [437, 283] on td "Capacity" at bounding box center [507, 268] width 140 height 29
click at [764, 253] on td "1151.45 GiB" at bounding box center [676, 238] width 198 height 29
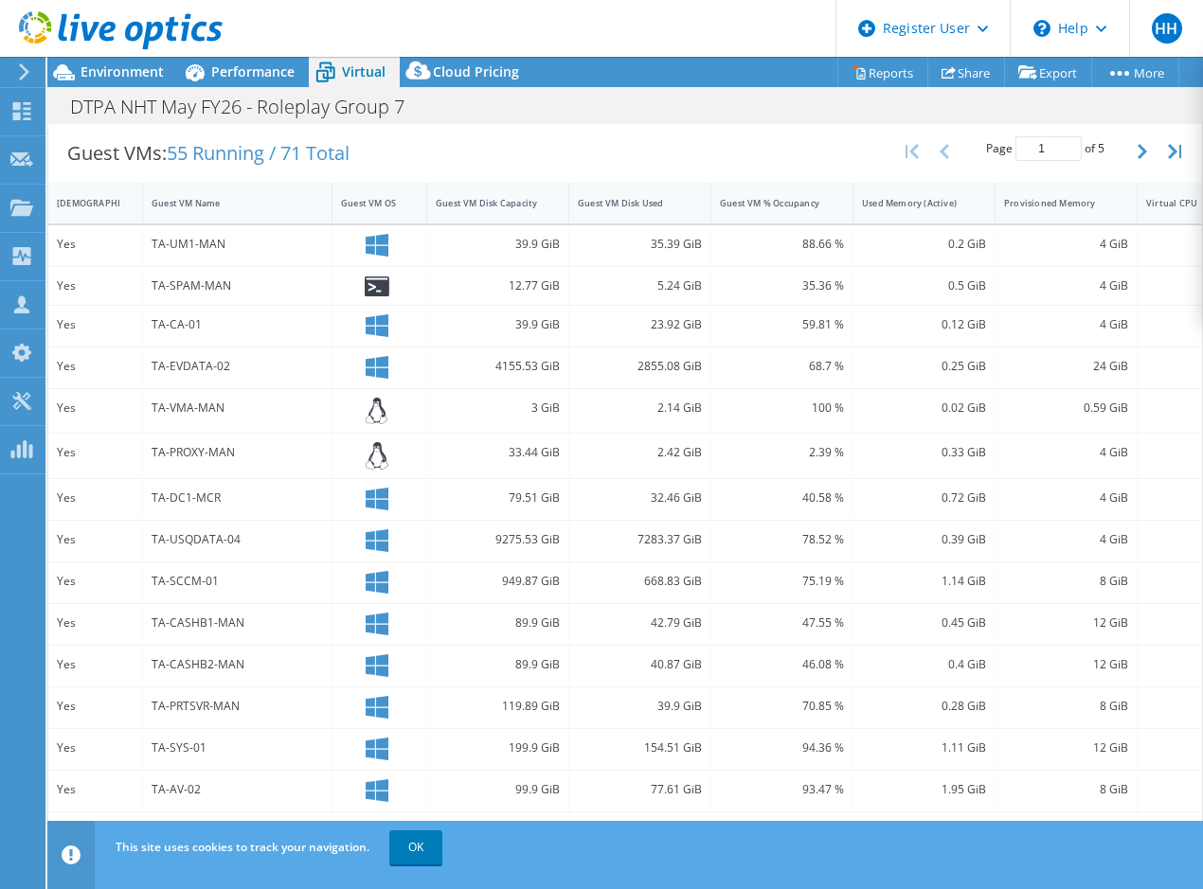
scroll to position [202, 0]
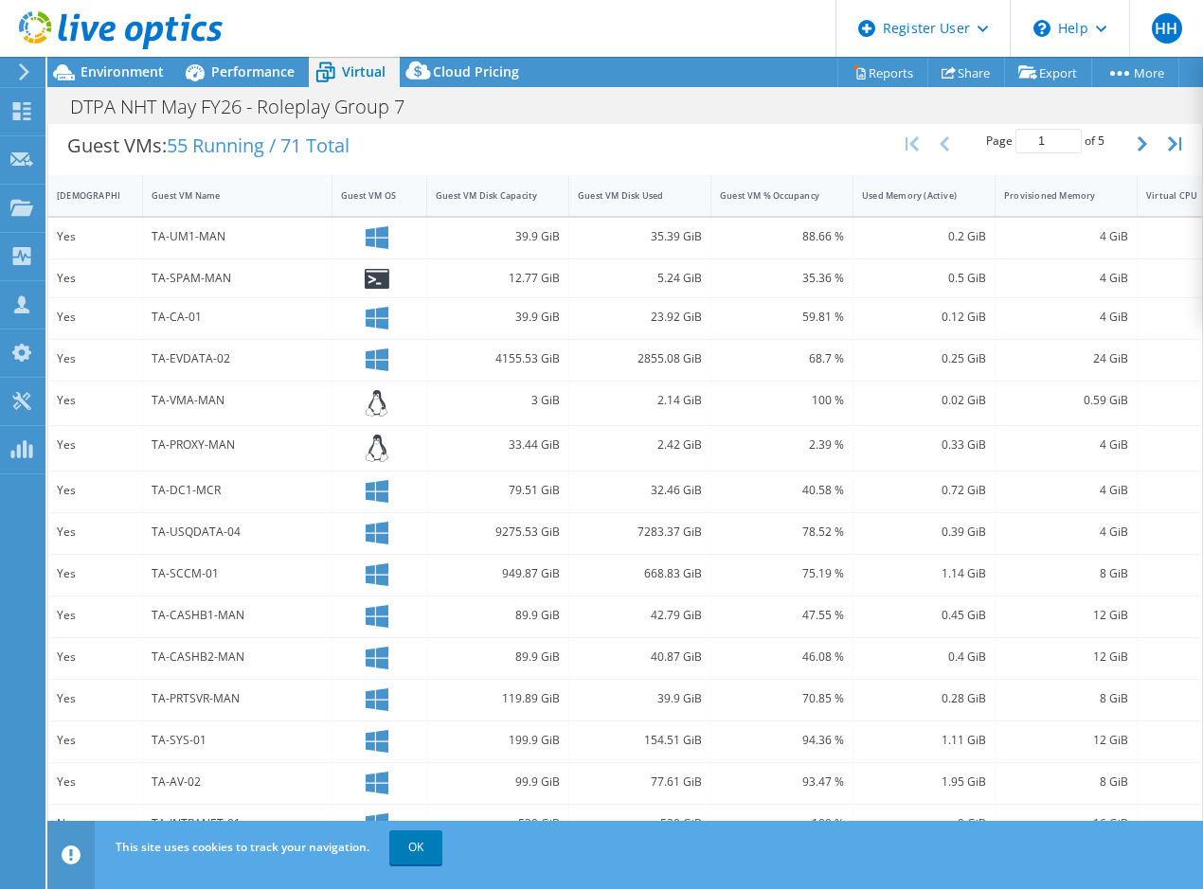
click at [369, 272] on icon at bounding box center [377, 279] width 24 height 20
click at [484, 762] on div "199.9 GiB" at bounding box center [498, 742] width 142 height 41
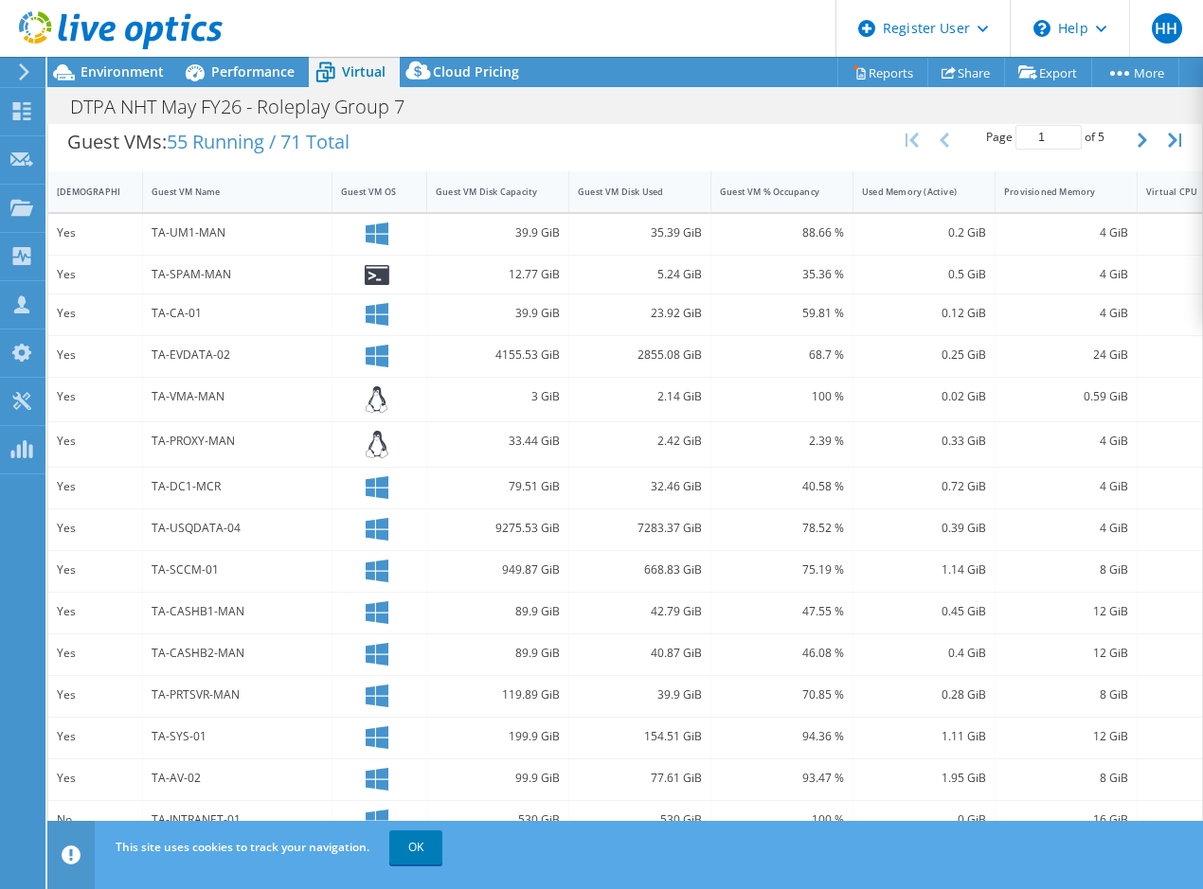
scroll to position [0, 0]
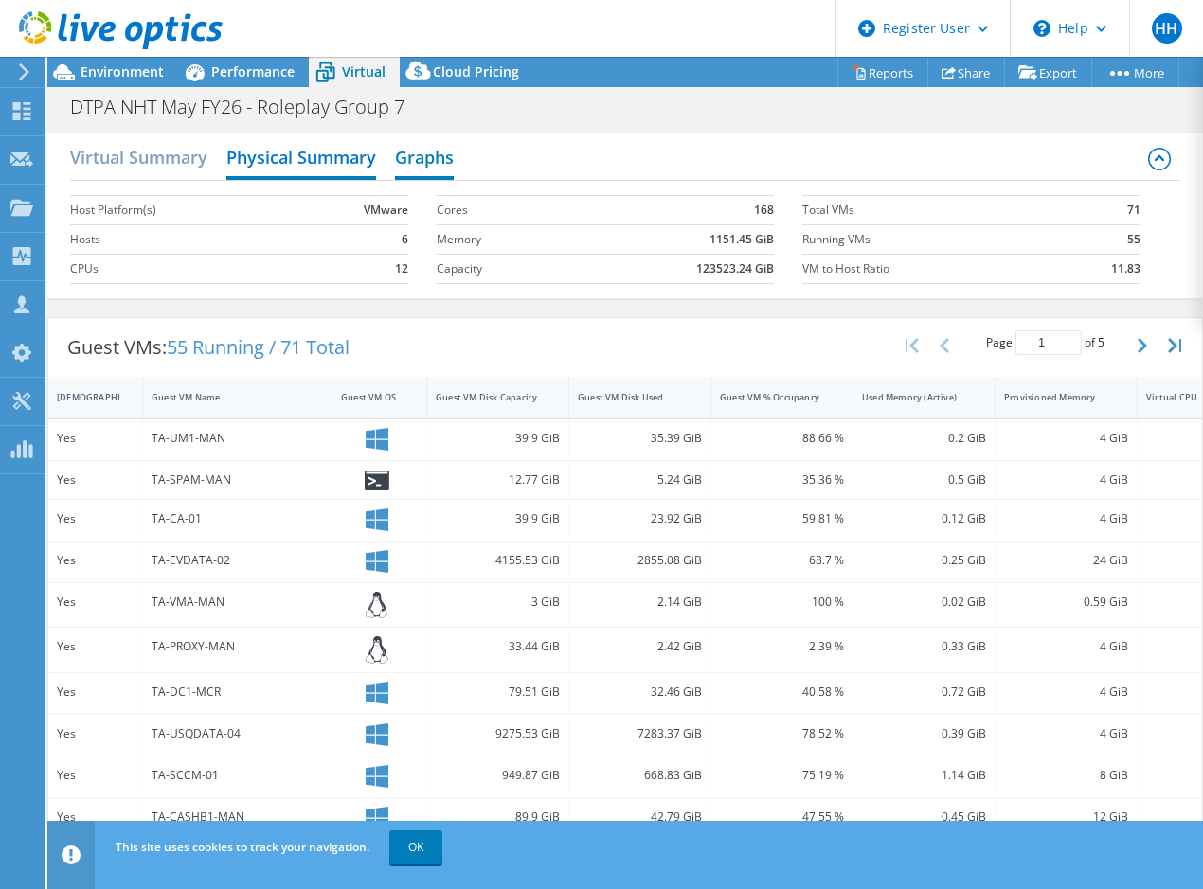
click at [423, 158] on h2 "Graphs" at bounding box center [424, 159] width 59 height 42
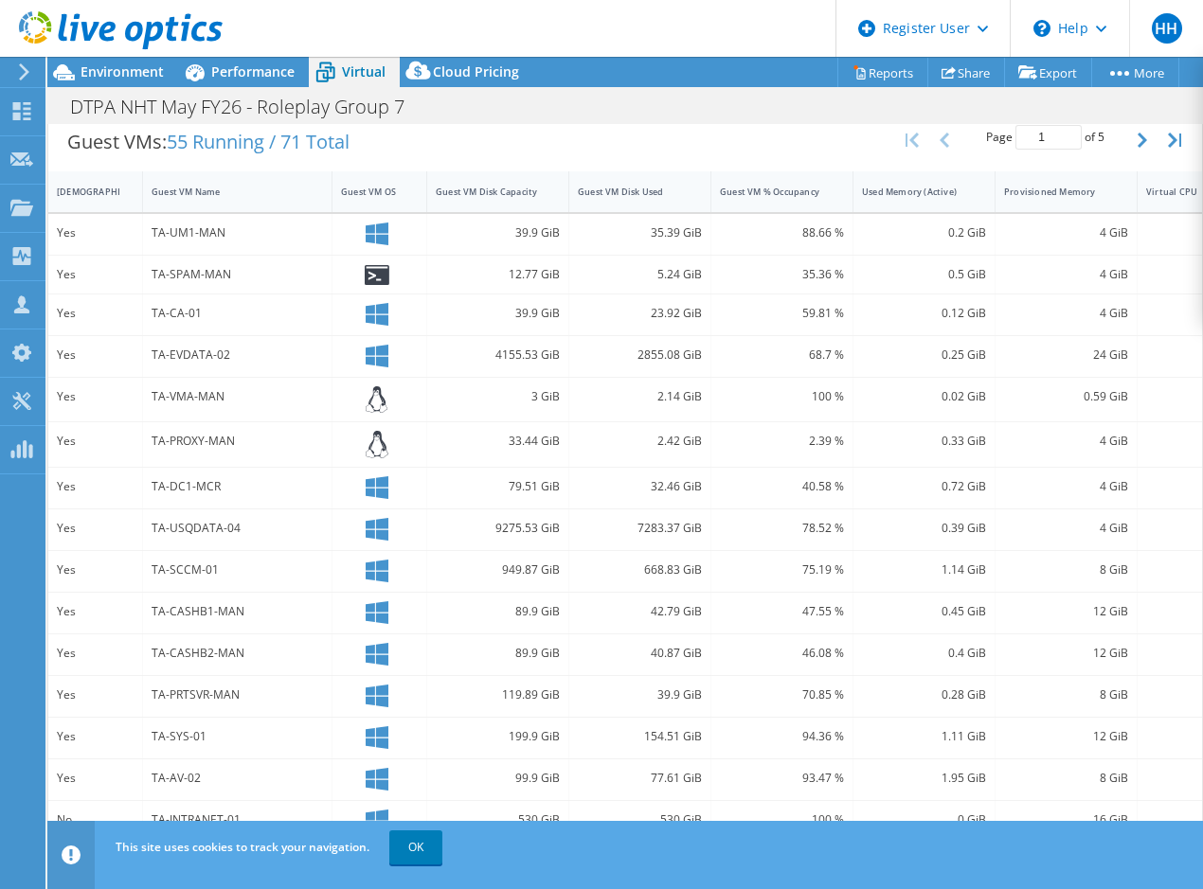
scroll to position [546, 0]
drag, startPoint x: 510, startPoint y: 385, endPoint x: 560, endPoint y: 403, distance: 53.3
click at [560, 403] on div "3 GiB" at bounding box center [498, 400] width 142 height 45
drag, startPoint x: 618, startPoint y: 387, endPoint x: 704, endPoint y: 386, distance: 86.2
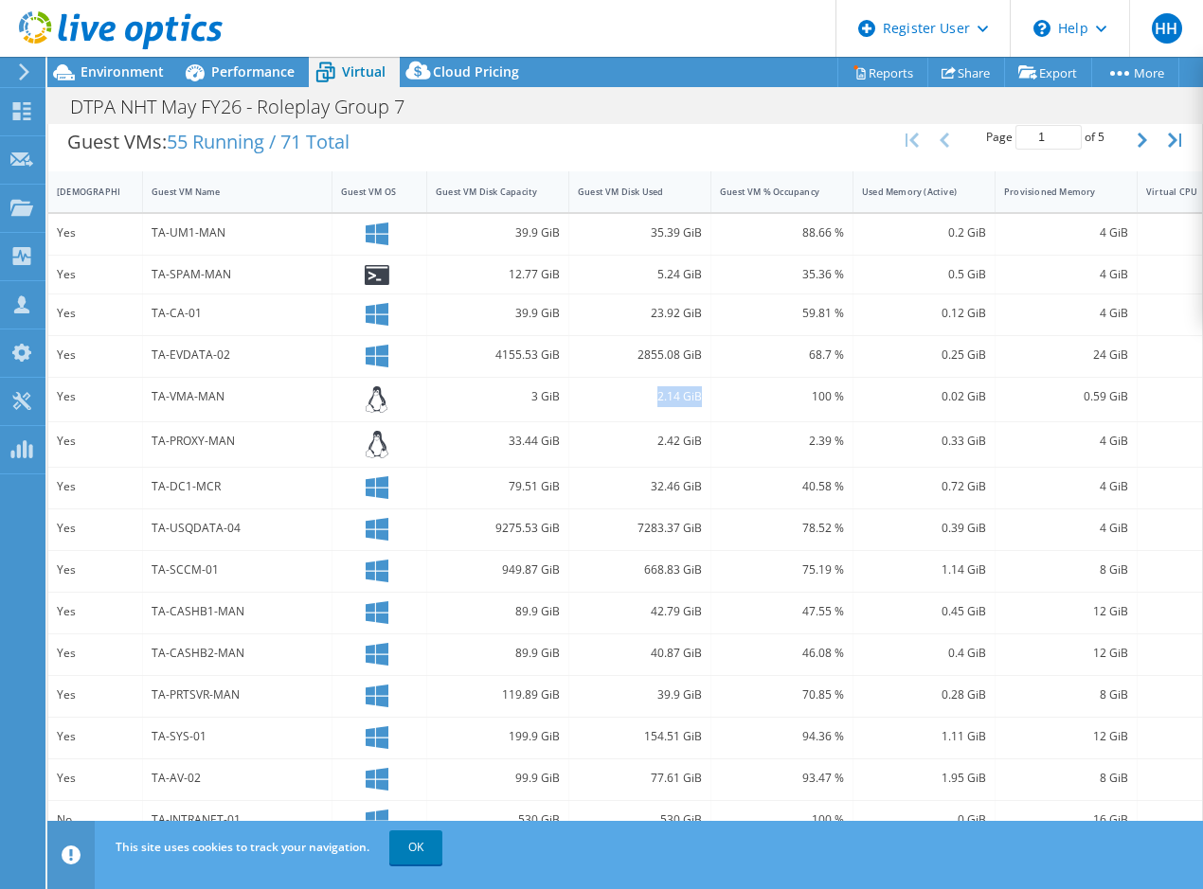
click at [704, 386] on div "2.14 GiB" at bounding box center [640, 400] width 142 height 45
drag, startPoint x: 704, startPoint y: 386, endPoint x: 487, endPoint y: 386, distance: 216.9
click at [487, 386] on div "Yes TA-VMA-MAN [DEMOGRAPHIC_DATA] GiB 2.14 GiB 100 % 0.02 GiB 0.59 GiB 1 VMware" at bounding box center [687, 400] width 1279 height 45
click at [487, 386] on div "3 GiB" at bounding box center [498, 396] width 124 height 21
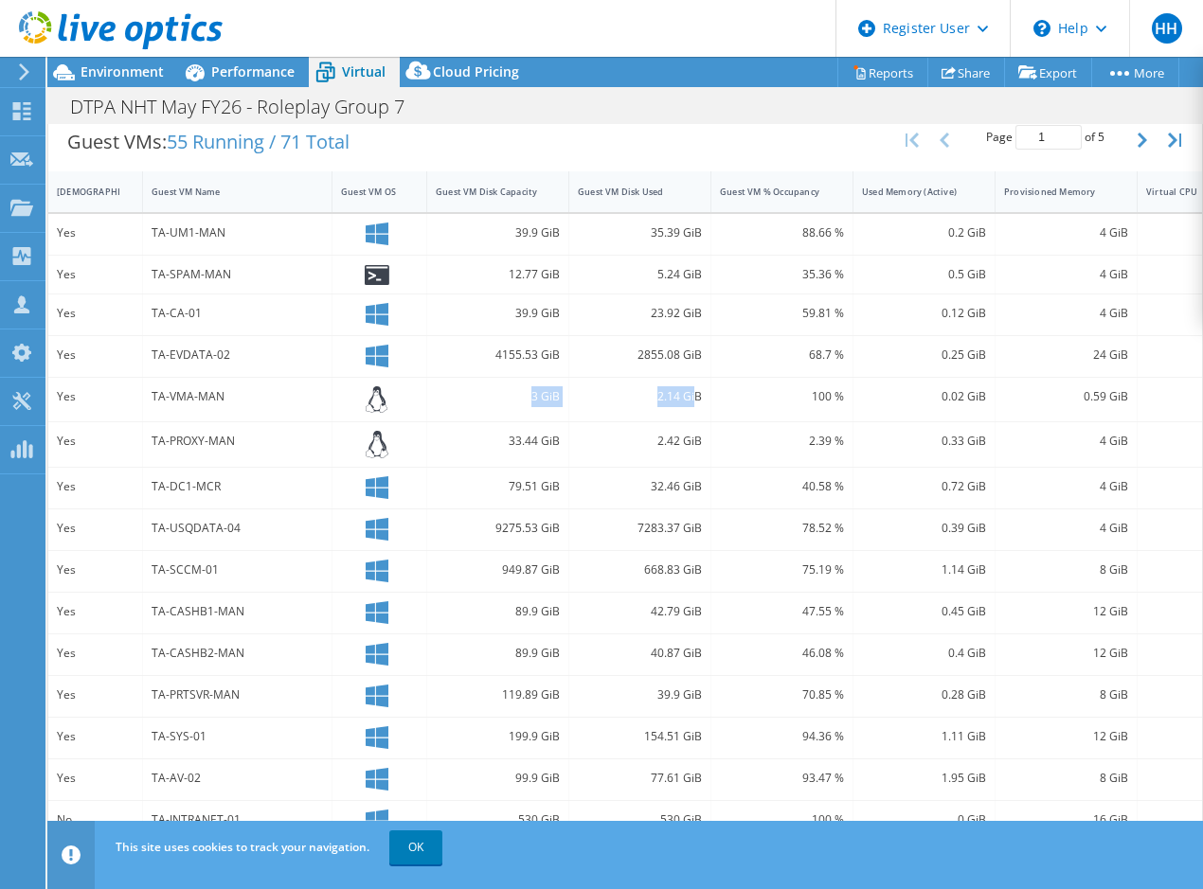
drag, startPoint x: 524, startPoint y: 382, endPoint x: 706, endPoint y: 395, distance: 182.3
click at [706, 395] on div "Yes TA-VMA-MAN [DEMOGRAPHIC_DATA] GiB 2.14 GiB 100 % 0.02 GiB 0.59 GiB 1 VMware" at bounding box center [687, 400] width 1279 height 45
click at [706, 395] on div "2.14 GiB" at bounding box center [640, 400] width 142 height 45
drag, startPoint x: 706, startPoint y: 395, endPoint x: 508, endPoint y: 369, distance: 199.6
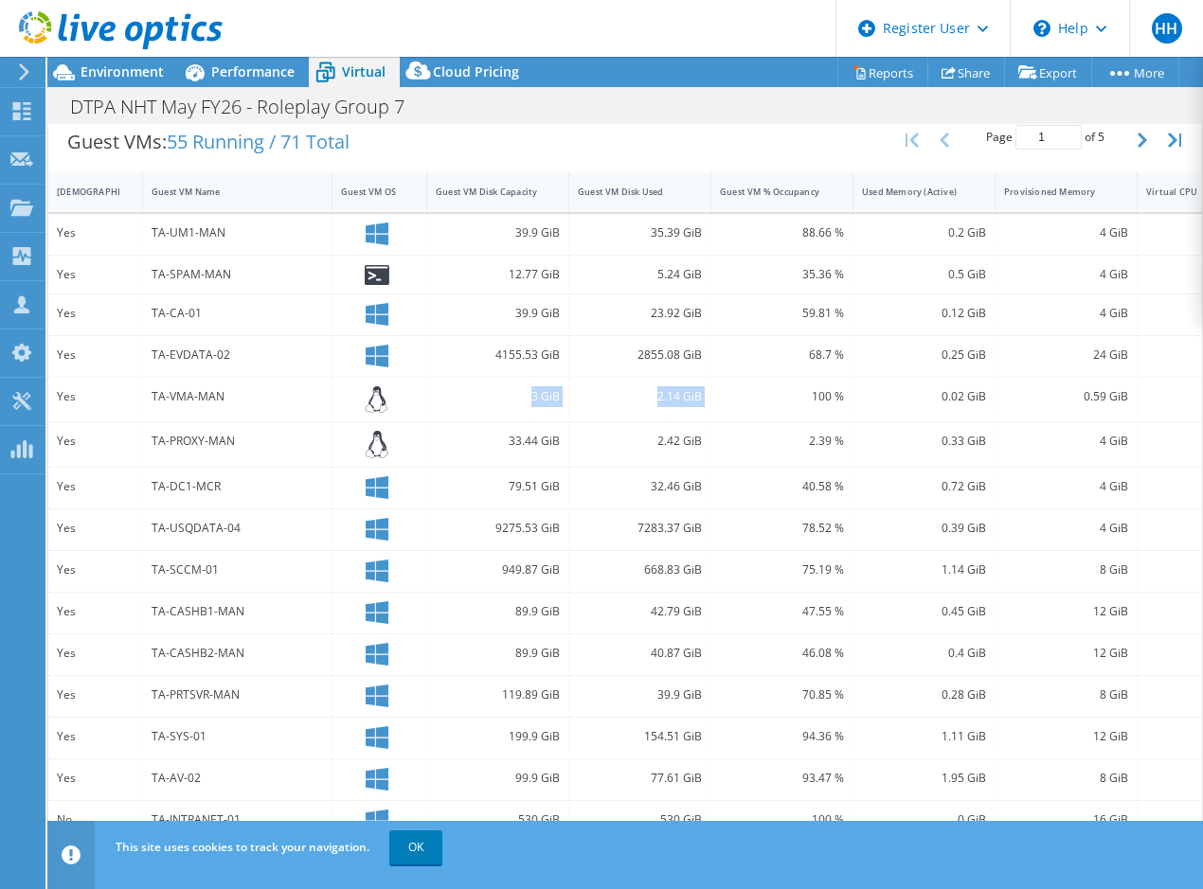
click at [508, 378] on div "Yes TA-VMA-MAN [DEMOGRAPHIC_DATA] GiB 2.14 GiB 100 % 0.02 GiB 0.59 GiB 1 VMware" at bounding box center [687, 400] width 1279 height 45
click at [508, 378] on div "3 GiB" at bounding box center [498, 400] width 142 height 45
drag, startPoint x: 508, startPoint y: 369, endPoint x: 726, endPoint y: 389, distance: 219.7
click at [726, 389] on div "Yes TA-VMA-MAN [DEMOGRAPHIC_DATA] GiB 2.14 GiB 100 % 0.02 GiB 0.59 GiB 1 VMware" at bounding box center [687, 400] width 1279 height 45
click at [726, 389] on div "100 %" at bounding box center [782, 396] width 124 height 21
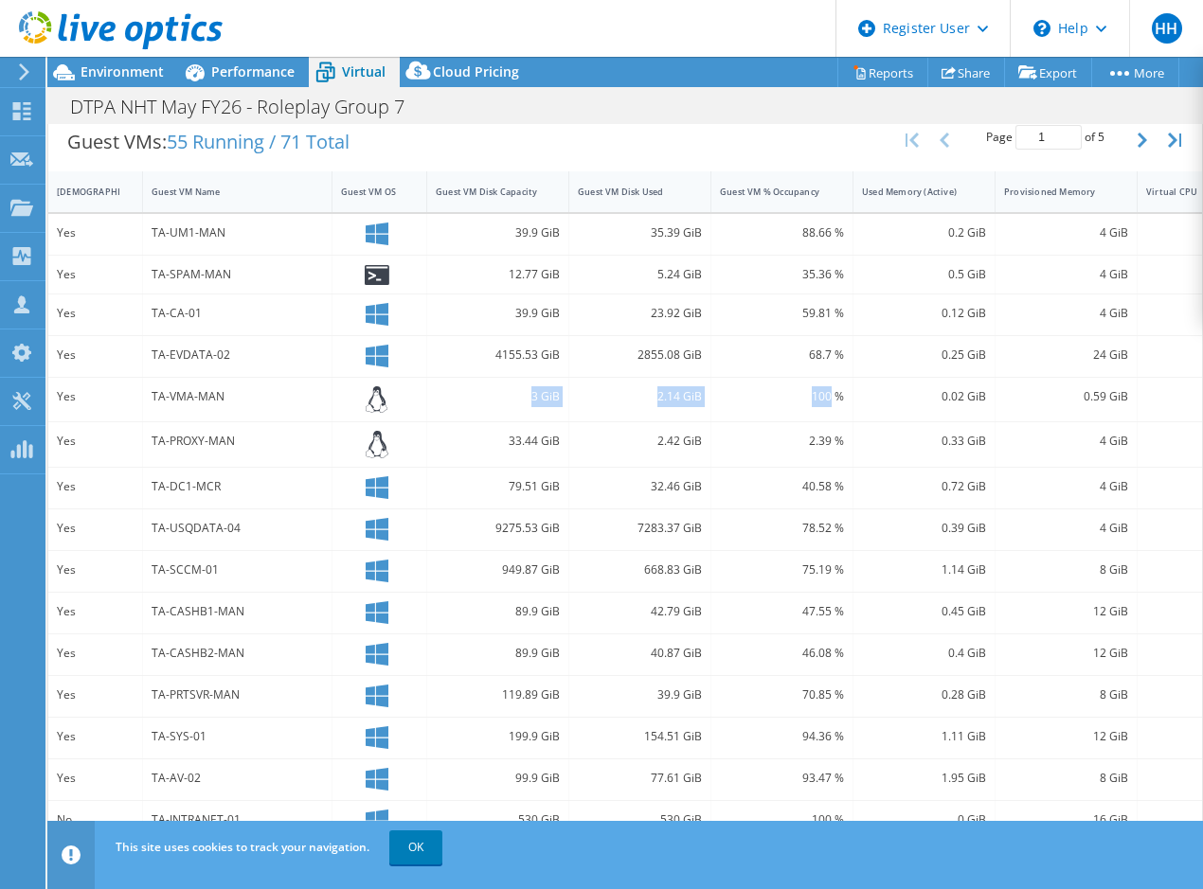
drag, startPoint x: 726, startPoint y: 389, endPoint x: 512, endPoint y: 384, distance: 214.1
click at [512, 384] on div "Yes TA-VMA-MAN [DEMOGRAPHIC_DATA] GiB 2.14 GiB 100 % 0.02 GiB 0.59 GiB 1 VMware" at bounding box center [687, 400] width 1279 height 45
click at [512, 386] on div "3 GiB" at bounding box center [498, 396] width 124 height 21
drag, startPoint x: 512, startPoint y: 384, endPoint x: 715, endPoint y: 395, distance: 203.0
click at [715, 395] on div "Yes TA-VMA-MAN [DEMOGRAPHIC_DATA] GiB 2.14 GiB 100 % 0.02 GiB 0.59 GiB 1 VMware" at bounding box center [687, 400] width 1279 height 45
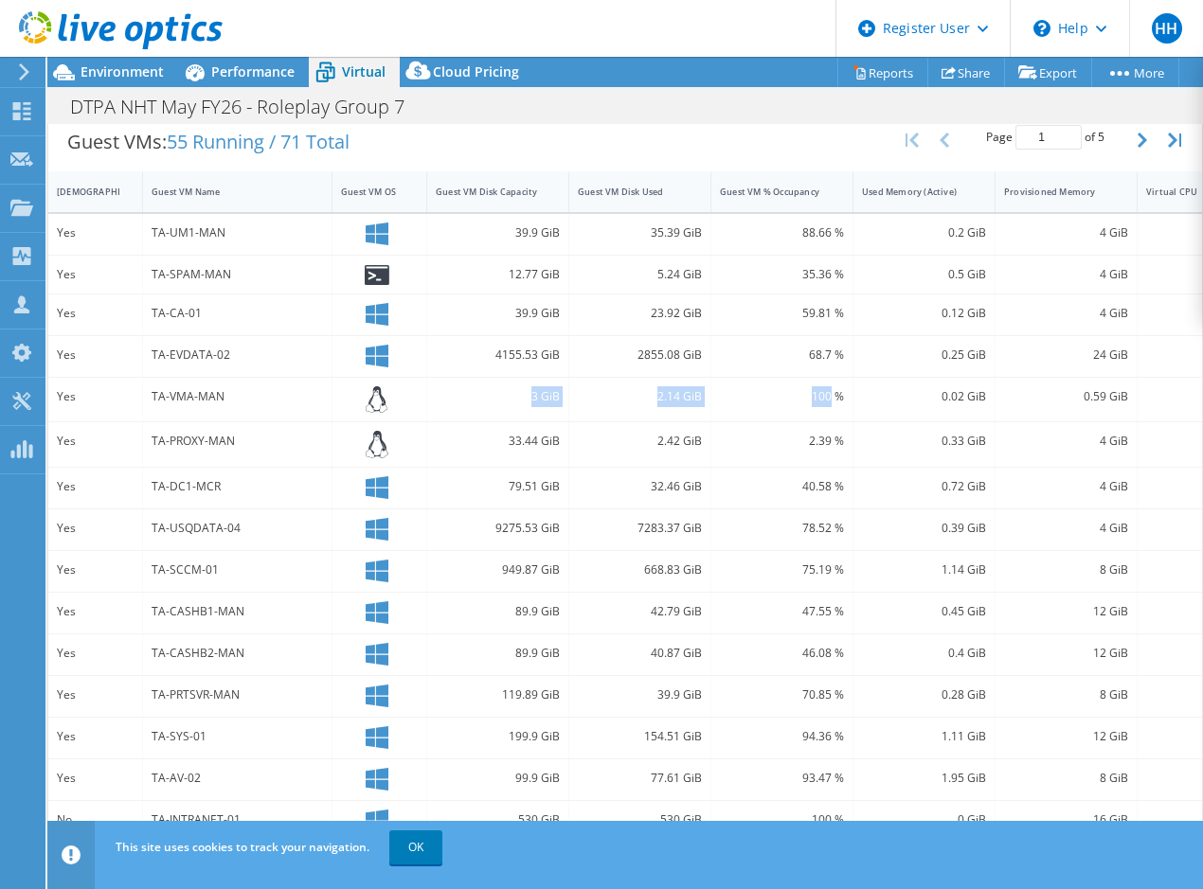
click at [715, 395] on div "100 %" at bounding box center [782, 400] width 142 height 45
click at [230, 79] on span "Performance" at bounding box center [252, 72] width 83 height 18
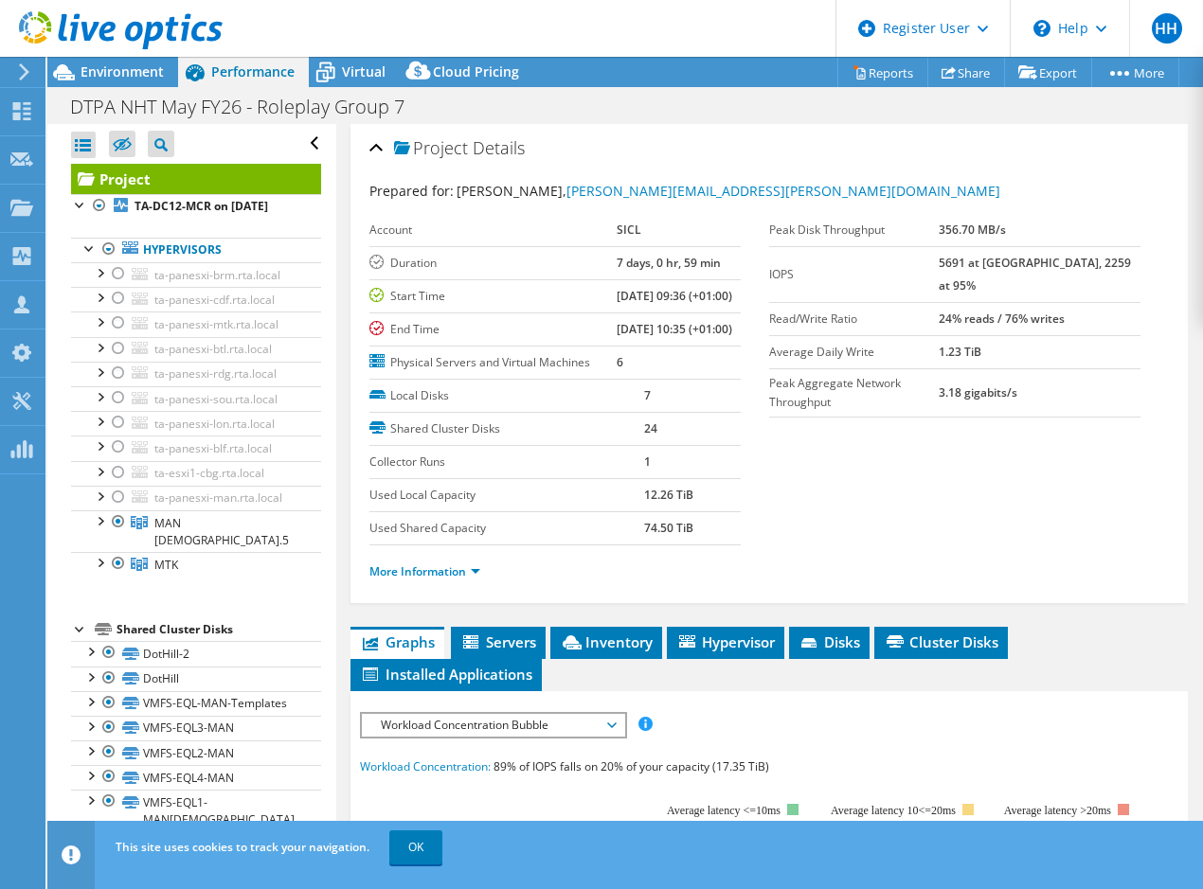
scroll to position [0, 0]
click at [230, 79] on span "Performance" at bounding box center [252, 72] width 83 height 18
click at [464, 580] on link "More Information" at bounding box center [424, 572] width 111 height 16
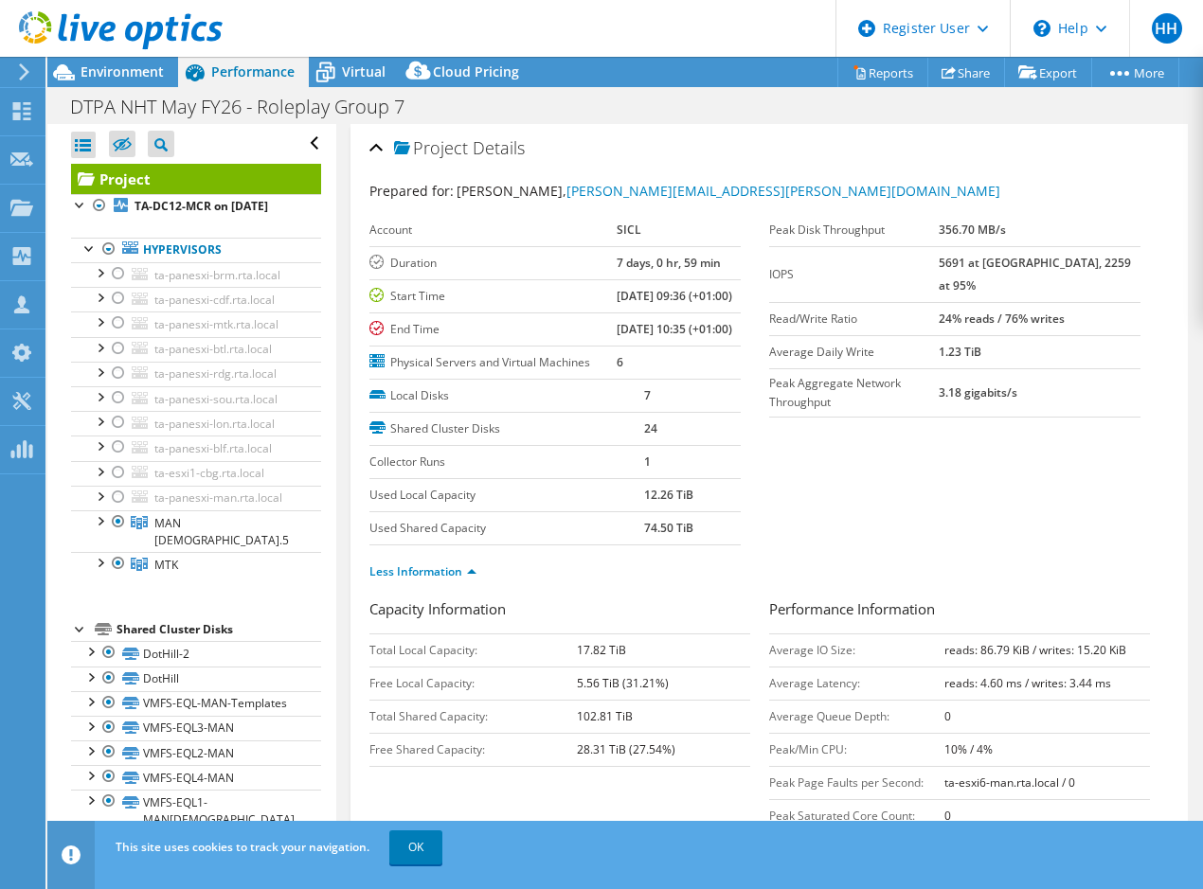
drag, startPoint x: 1187, startPoint y: 261, endPoint x: 1187, endPoint y: 282, distance: 20.8
drag, startPoint x: 1187, startPoint y: 282, endPoint x: 1197, endPoint y: 307, distance: 26.7
click at [1197, 307] on article "Project Details Prepared for: [PERSON_NAME], [PERSON_NAME][EMAIL_ADDRESS][PERSO…" at bounding box center [769, 488] width 867 height 728
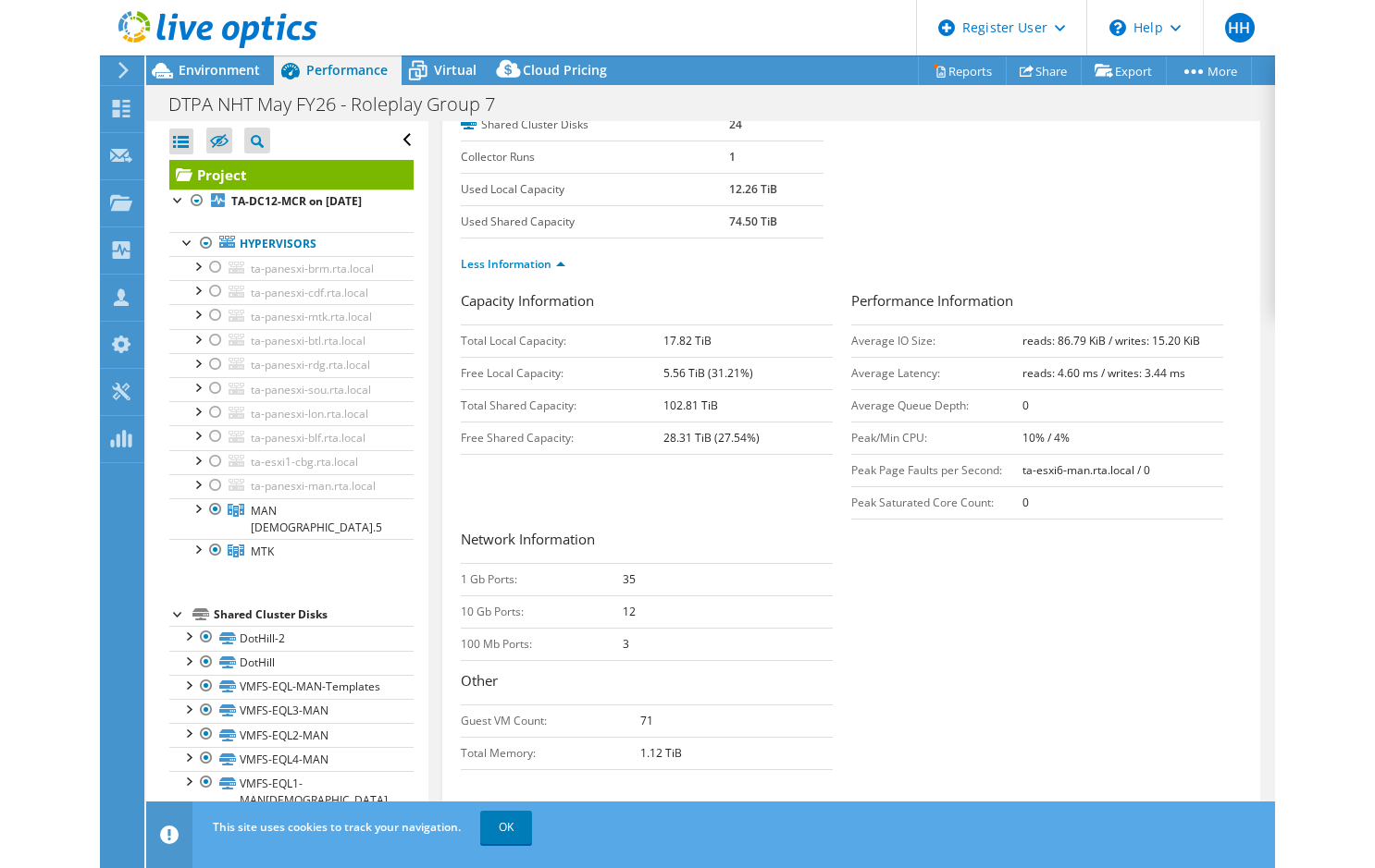
scroll to position [280, 0]
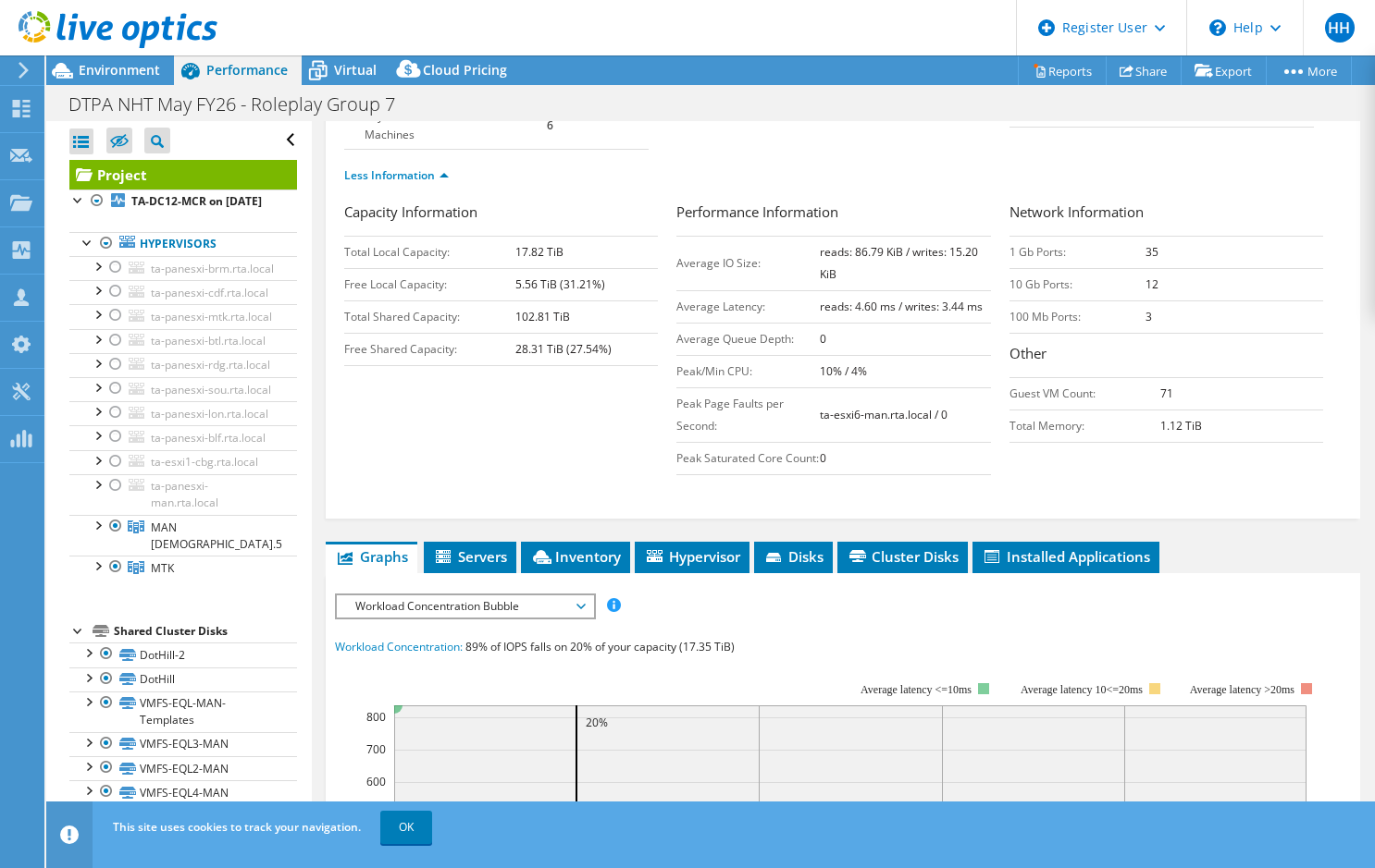
drag, startPoint x: 1357, startPoint y: 409, endPoint x: 1368, endPoint y: 324, distance: 85.7
click at [1174, 324] on article "Project Details Prepared for: [PERSON_NAME], [PERSON_NAME][EMAIL_ADDRESS][PERSO…" at bounding box center [843, 476] width 1062 height 711
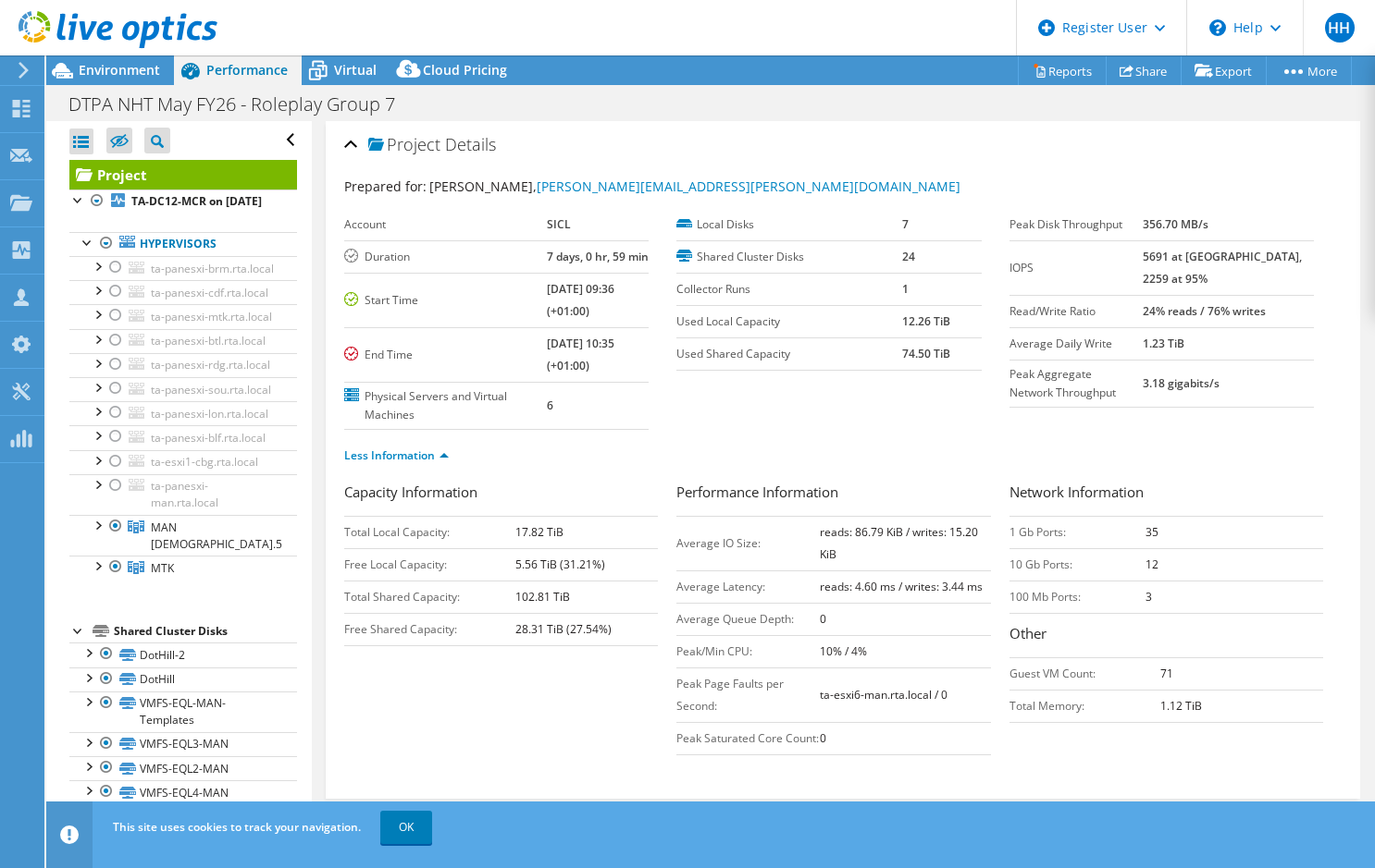
scroll to position [3, 0]
